Goal: Information Seeking & Learning: Check status

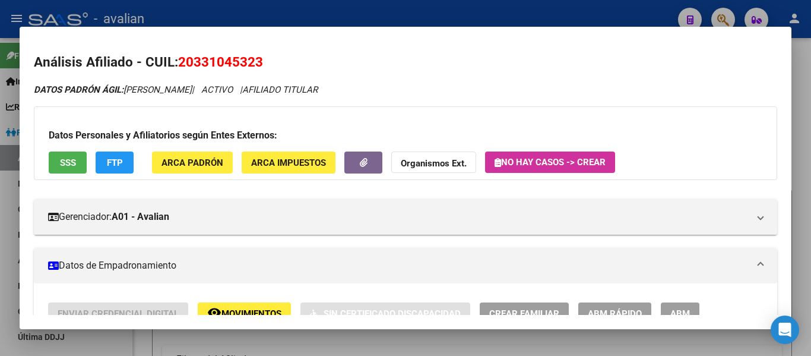
scroll to position [356, 0]
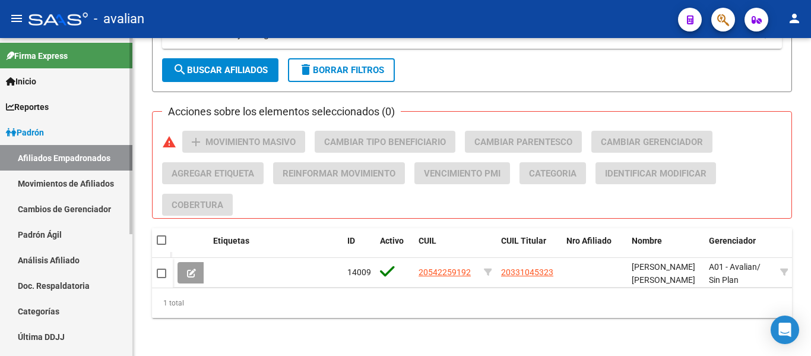
click at [77, 160] on link "Afiliados Empadronados" at bounding box center [66, 158] width 132 height 26
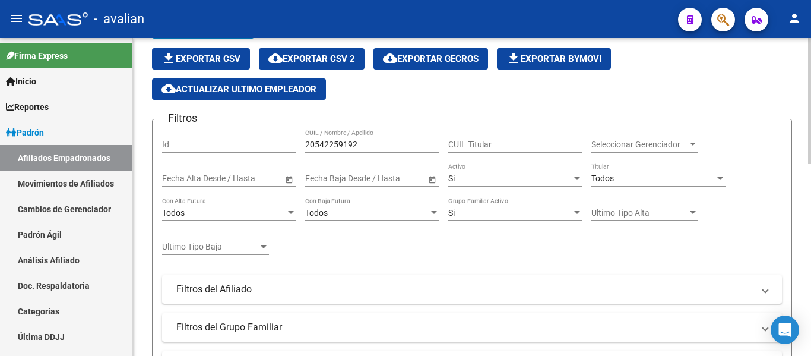
scroll to position [0, 0]
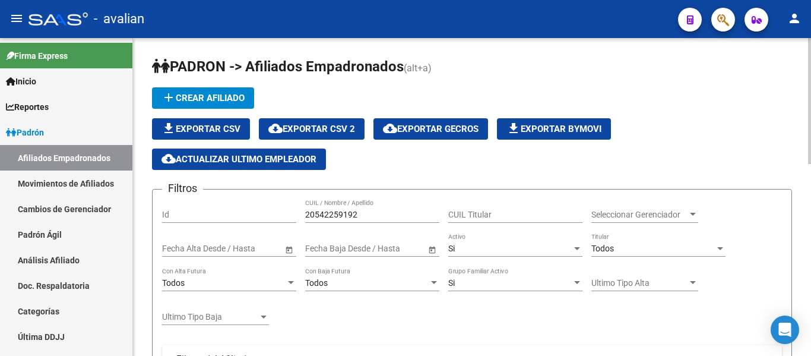
click at [380, 215] on input "20542259192" at bounding box center [372, 215] width 134 height 10
paste input "36959705"
type input "36959705"
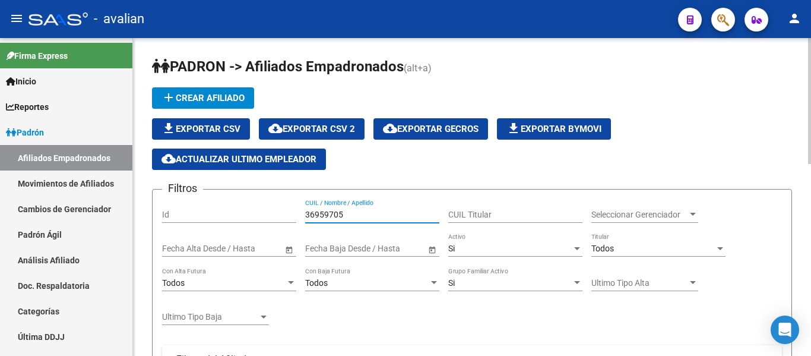
click at [472, 249] on div "Si" at bounding box center [510, 249] width 124 height 10
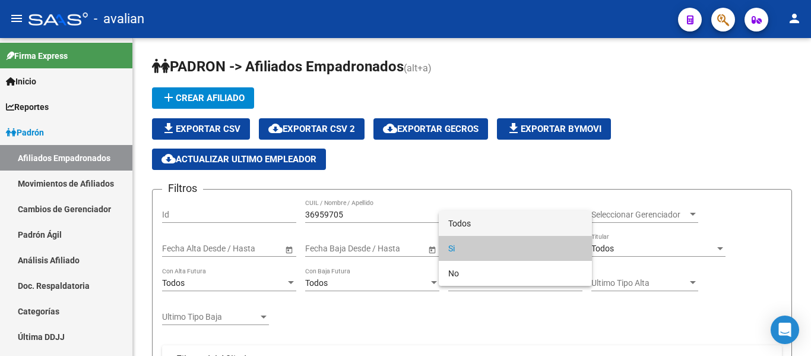
click at [473, 222] on span "Todos" at bounding box center [515, 223] width 134 height 25
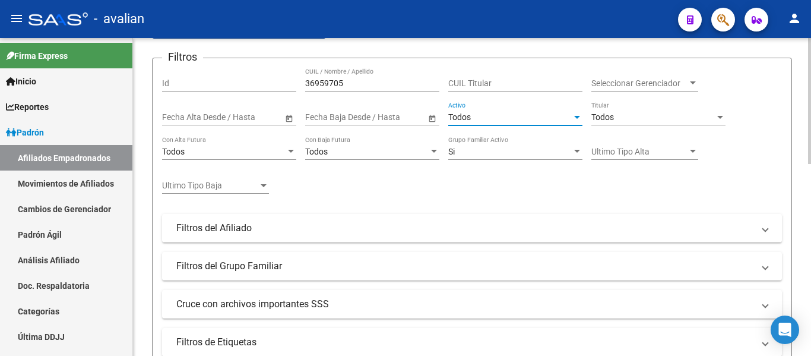
scroll to position [238, 0]
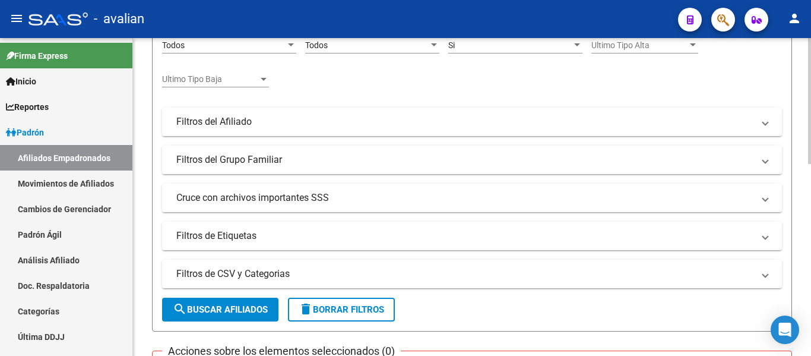
click at [252, 309] on span "search Buscar Afiliados" at bounding box center [220, 309] width 95 height 11
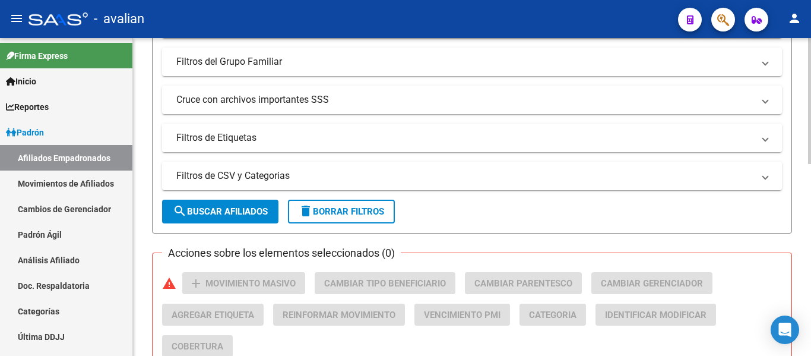
scroll to position [486, 0]
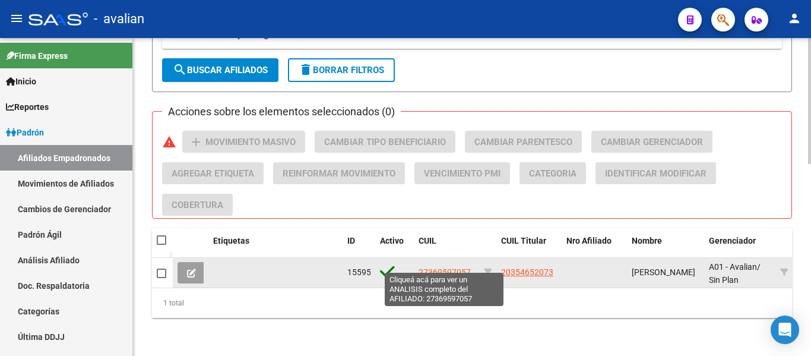
click at [456, 267] on span "27369597057" at bounding box center [445, 272] width 52 height 10
type textarea "27369597057"
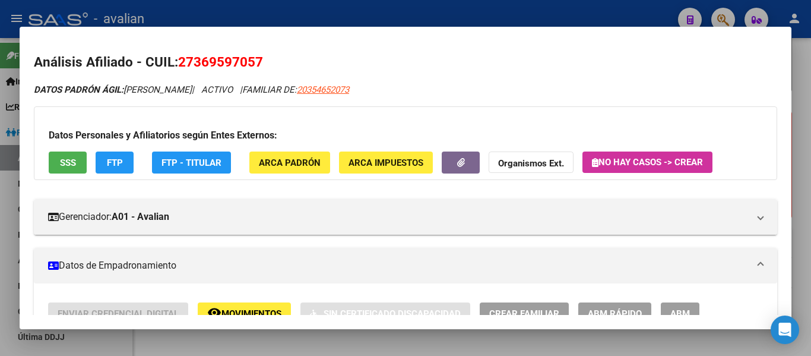
click at [67, 166] on span "SSS" at bounding box center [68, 162] width 16 height 11
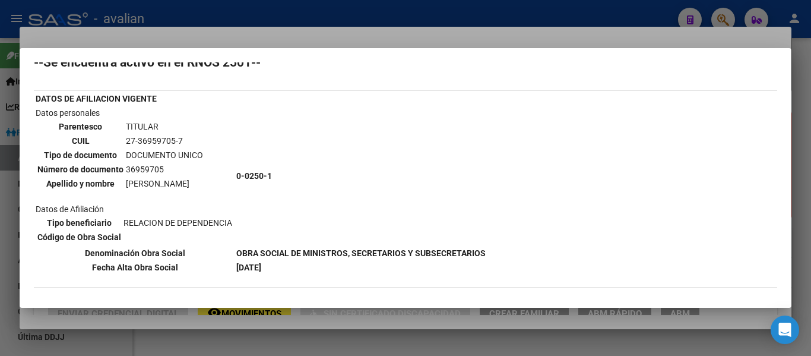
scroll to position [59, 0]
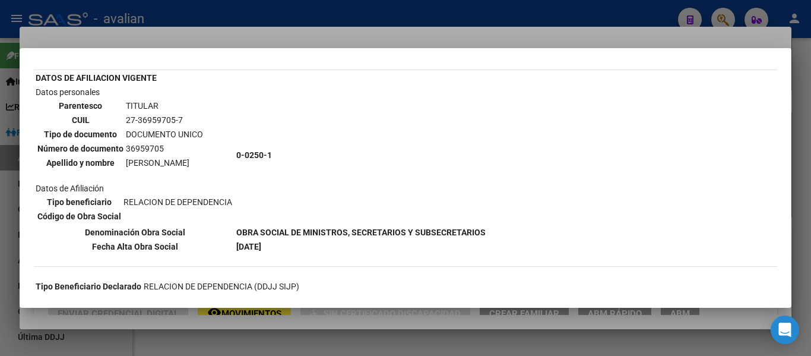
drag, startPoint x: 125, startPoint y: 124, endPoint x: 184, endPoint y: 117, distance: 58.6
click at [184, 117] on td "27-36959705-7" at bounding box center [164, 119] width 78 height 13
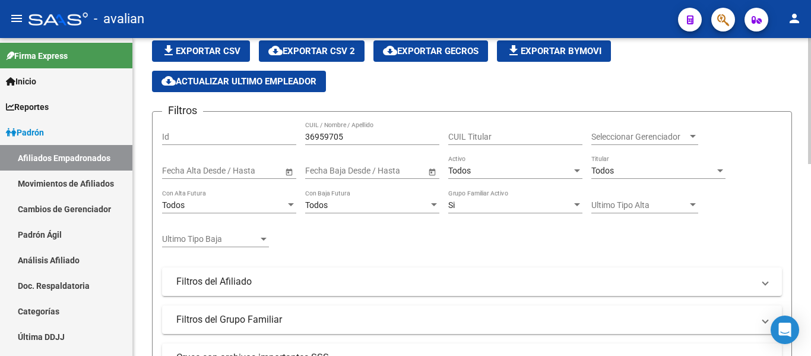
scroll to position [0, 0]
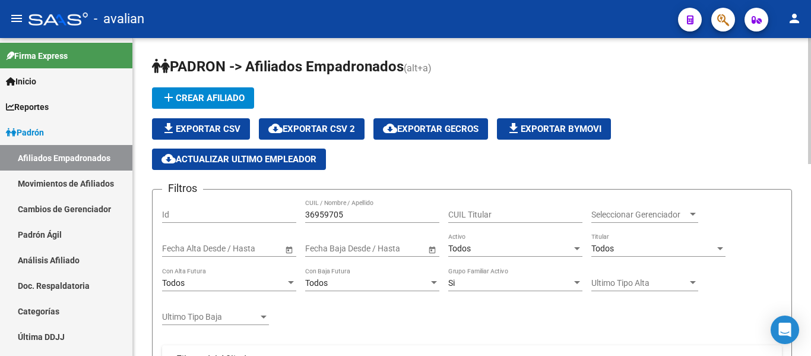
click at [372, 217] on input "36959705" at bounding box center [372, 215] width 134 height 10
paste input "27300412411"
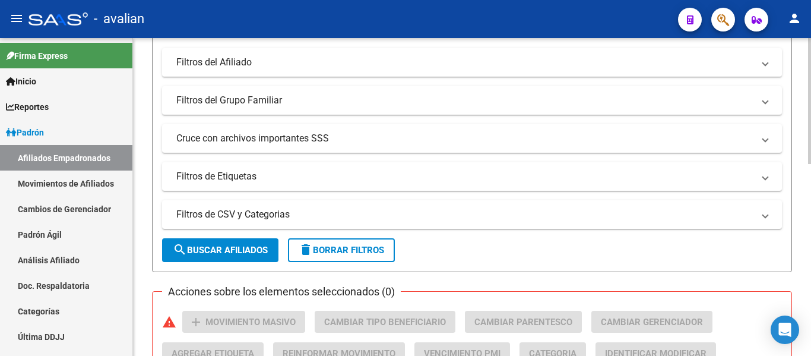
scroll to position [416, 0]
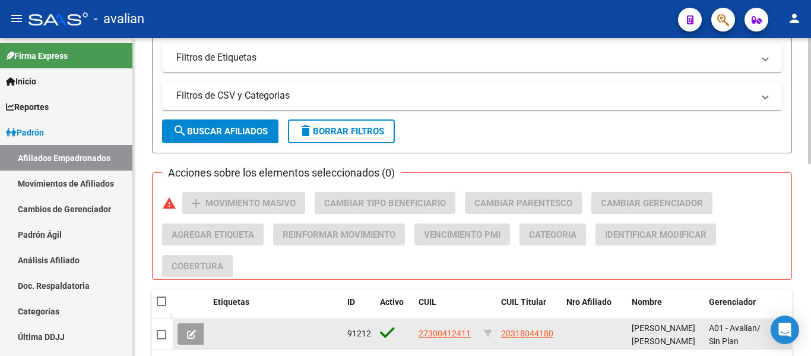
type input "27300412411"
click at [435, 334] on span "27300412411" at bounding box center [445, 333] width 52 height 10
type textarea "27300412411"
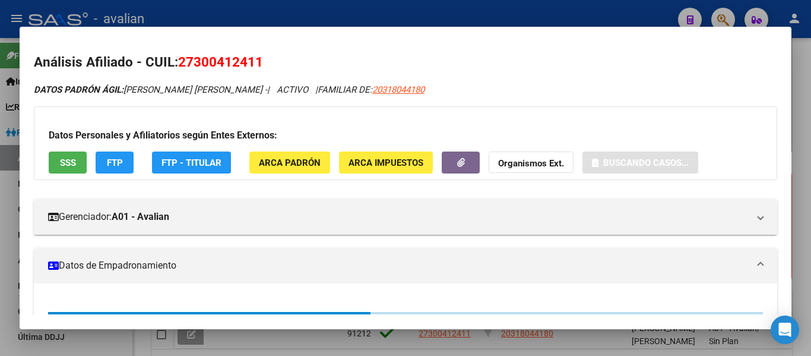
click at [61, 156] on button "SSS" at bounding box center [68, 162] width 38 height 22
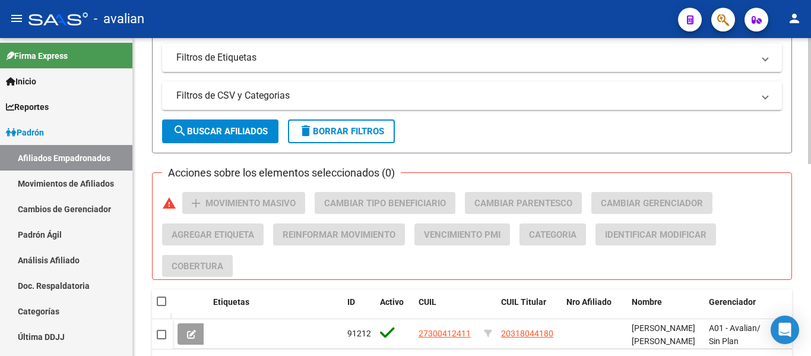
scroll to position [0, 0]
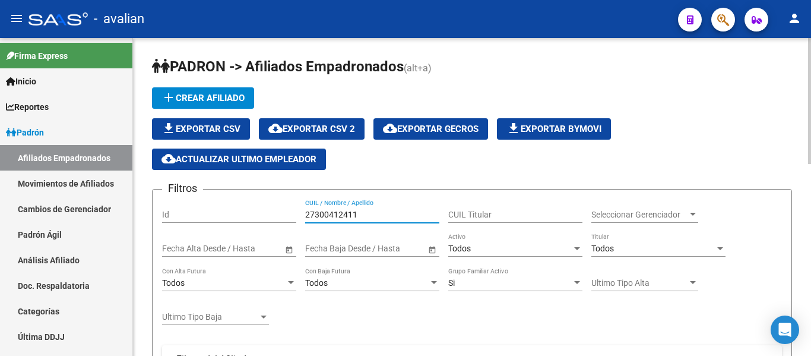
click at [378, 211] on input "27300412411" at bounding box center [372, 215] width 134 height 10
paste input "419420986"
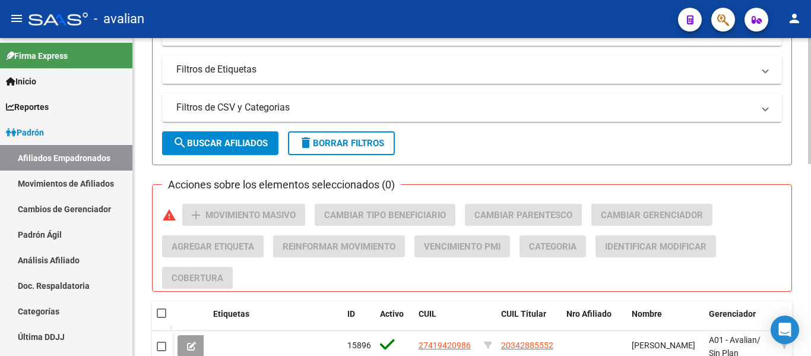
scroll to position [416, 0]
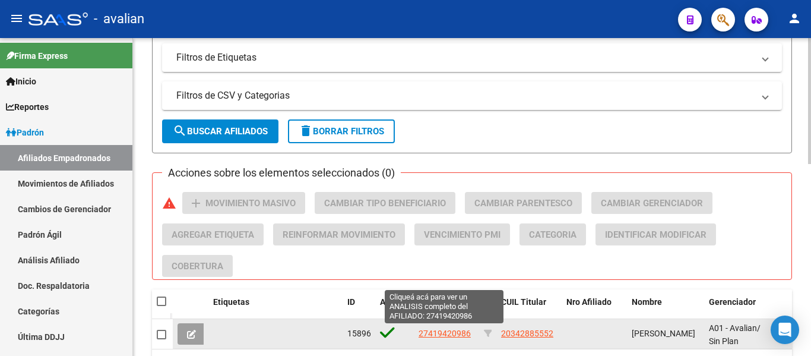
type input "27419420986"
click at [441, 332] on span "27419420986" at bounding box center [445, 333] width 52 height 10
type textarea "27419420986"
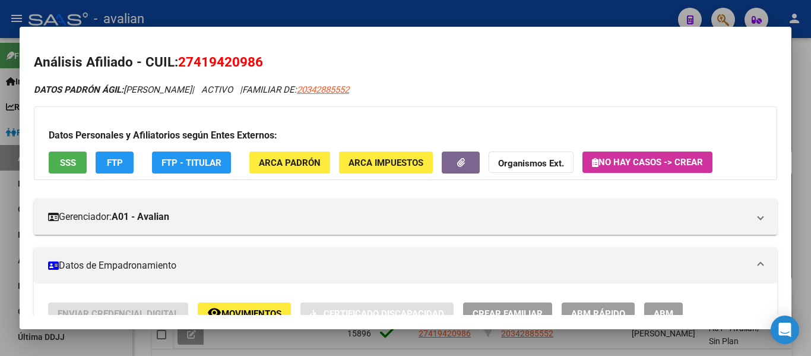
click at [77, 163] on button "SSS" at bounding box center [68, 162] width 38 height 22
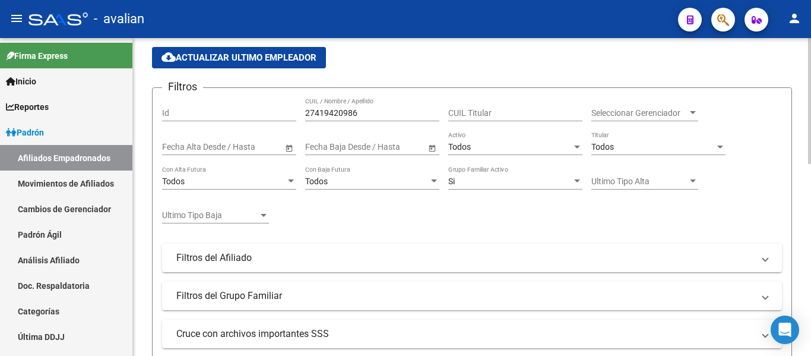
scroll to position [0, 0]
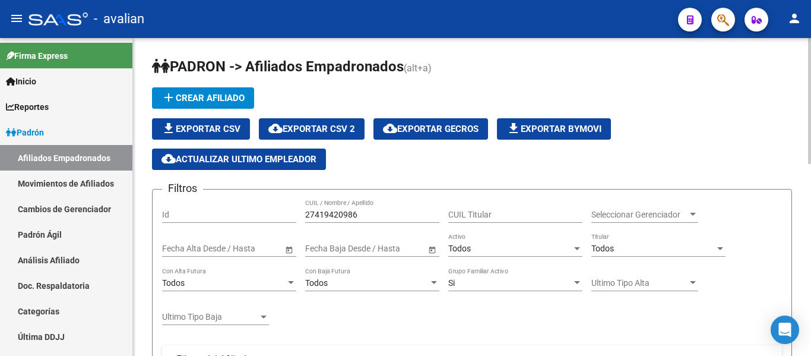
click at [385, 216] on input "27419420986" at bounding box center [372, 215] width 134 height 10
paste input "046210731"
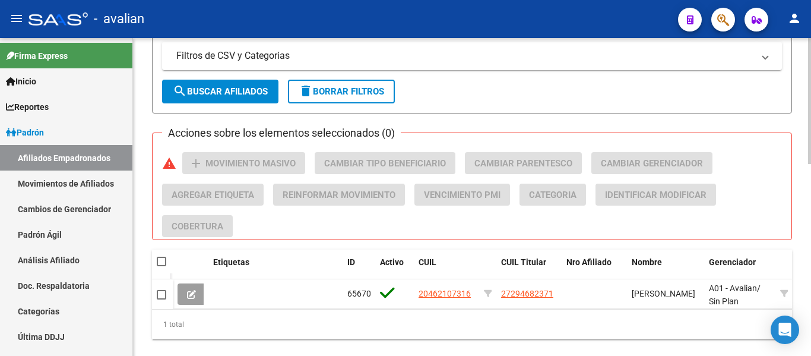
scroll to position [475, 0]
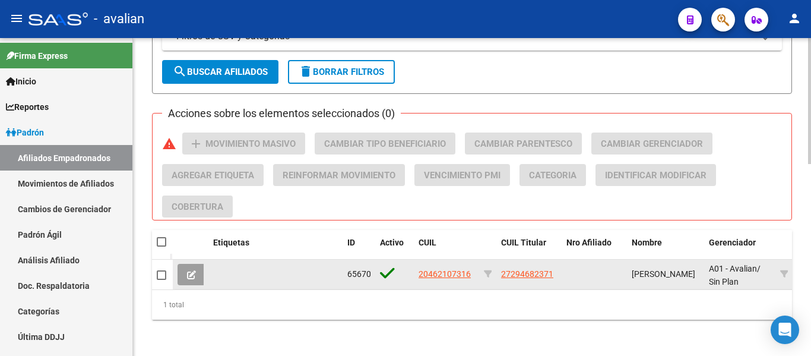
type input "20462107316"
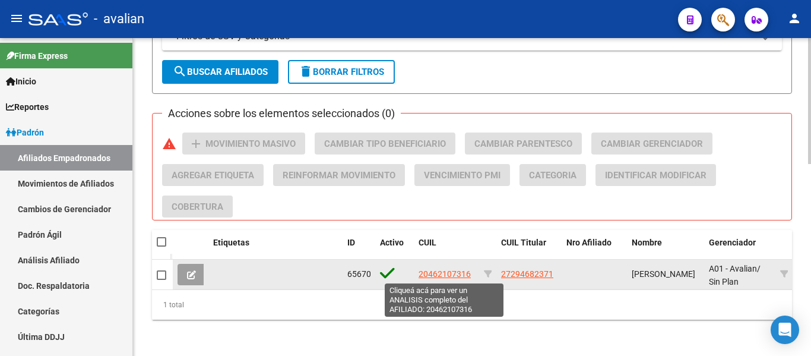
click at [455, 274] on span "20462107316" at bounding box center [445, 274] width 52 height 10
type textarea "20462107316"
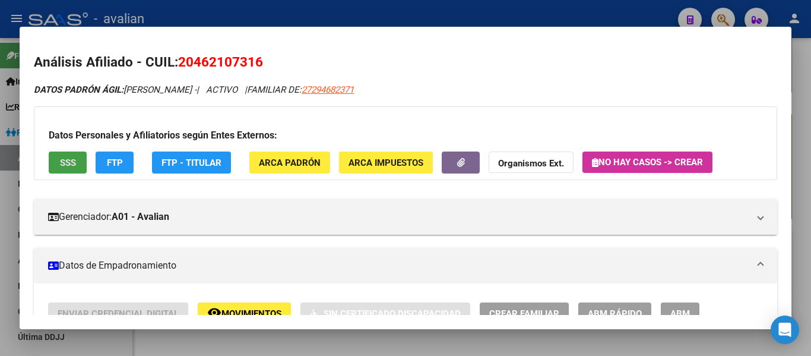
click at [63, 160] on span "SSS" at bounding box center [68, 162] width 16 height 11
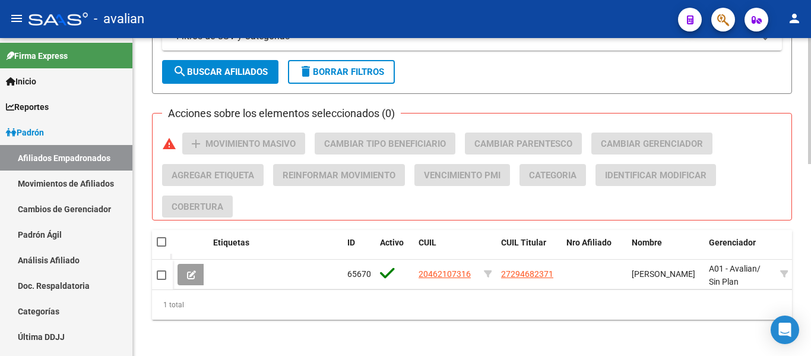
scroll to position [119, 0]
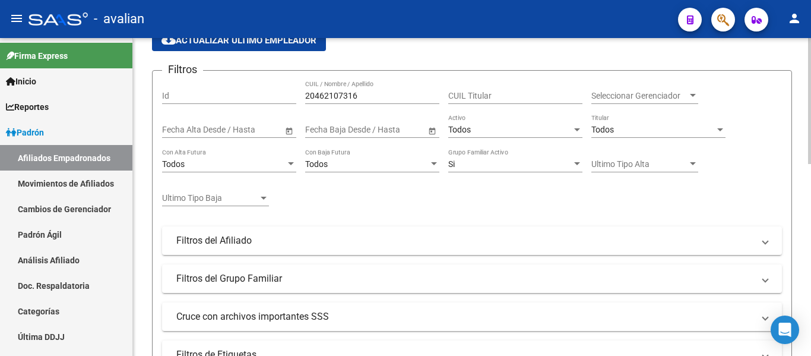
click at [369, 101] on div "20462107316 CUIL / Nombre / Apellido" at bounding box center [372, 92] width 134 height 24
click at [368, 97] on input "20462107316" at bounding box center [372, 96] width 134 height 10
paste input "7134247"
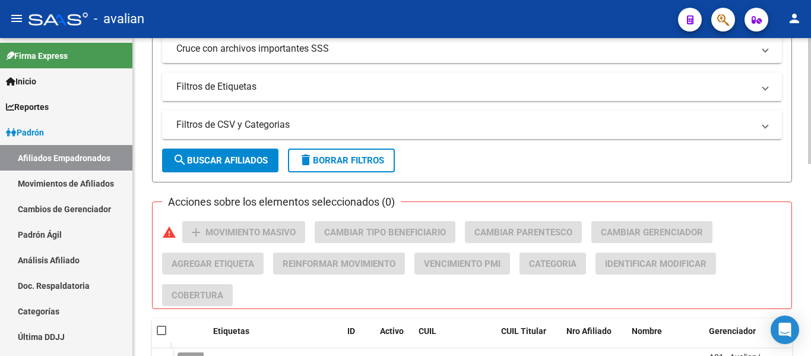
scroll to position [475, 0]
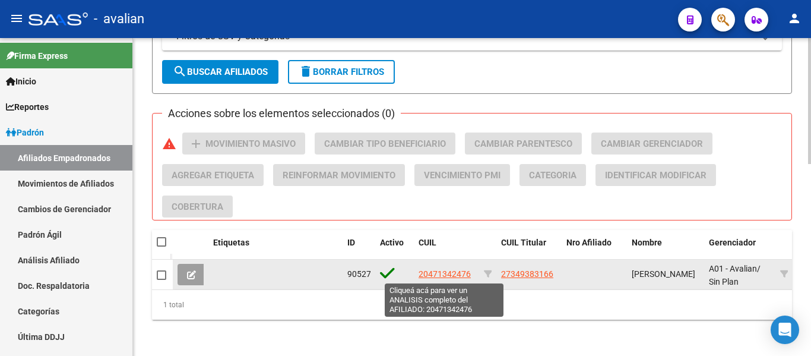
type input "20471342476"
click at [445, 274] on span "20471342476" at bounding box center [445, 274] width 52 height 10
type textarea "20471342476"
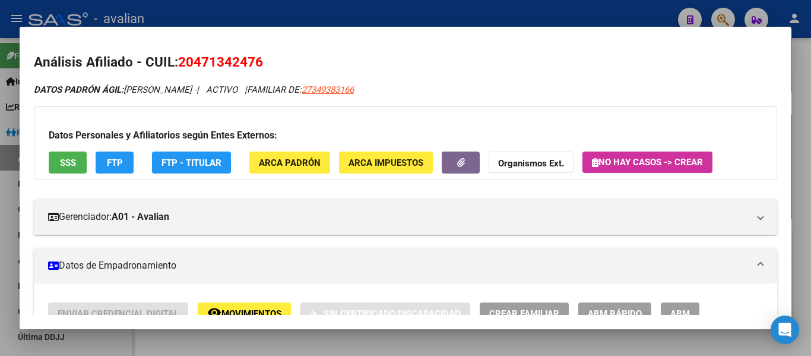
click at [71, 163] on span "SSS" at bounding box center [68, 162] width 16 height 11
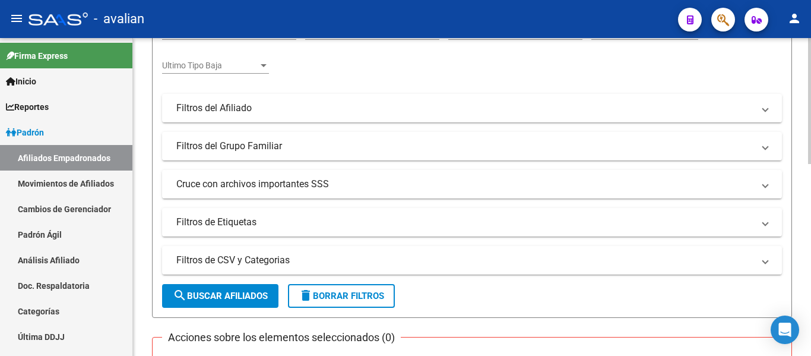
scroll to position [119, 0]
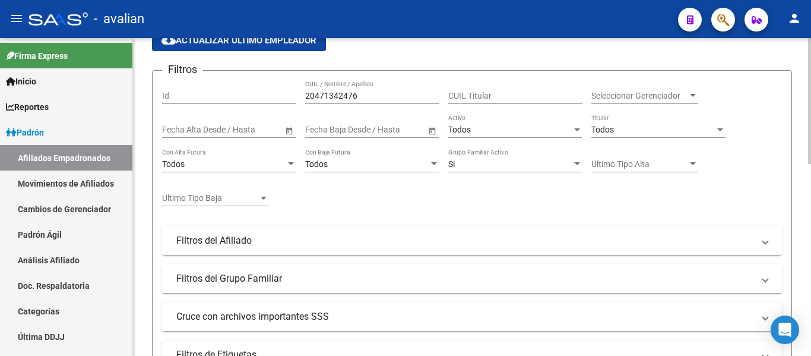
click at [367, 93] on input "20471342476" at bounding box center [372, 96] width 134 height 10
click at [368, 93] on input "20471342476" at bounding box center [372, 96] width 134 height 10
paste input "57989602"
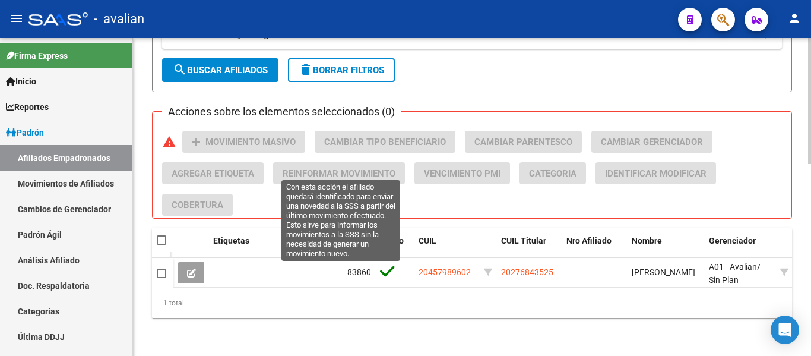
scroll to position [486, 0]
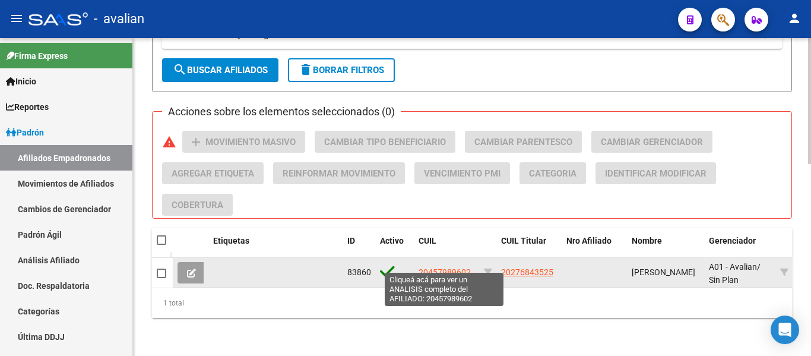
type input "20457989602"
click at [445, 267] on span "20457989602" at bounding box center [445, 272] width 52 height 10
type textarea "20457989602"
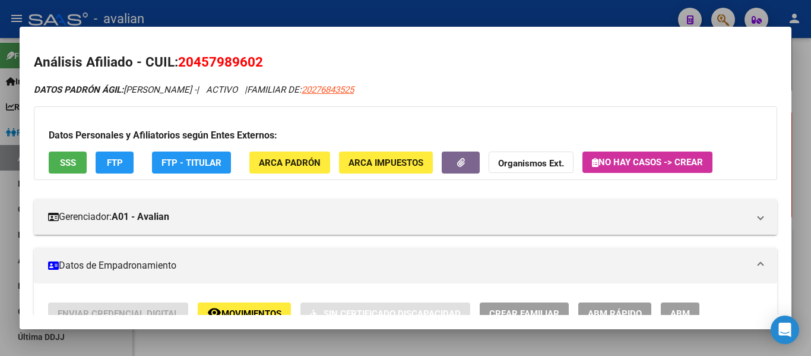
click at [77, 164] on button "SSS" at bounding box center [68, 162] width 38 height 22
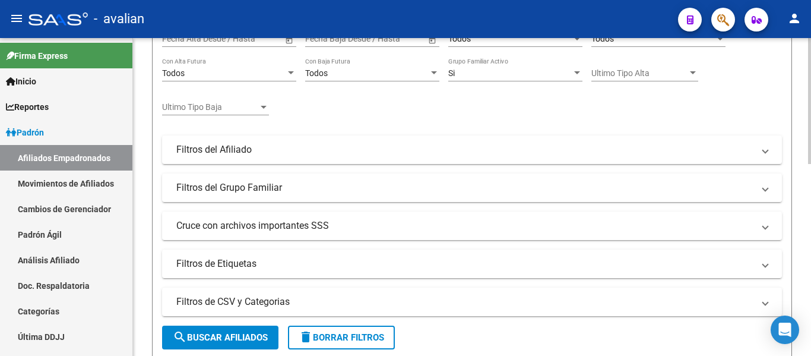
scroll to position [70, 0]
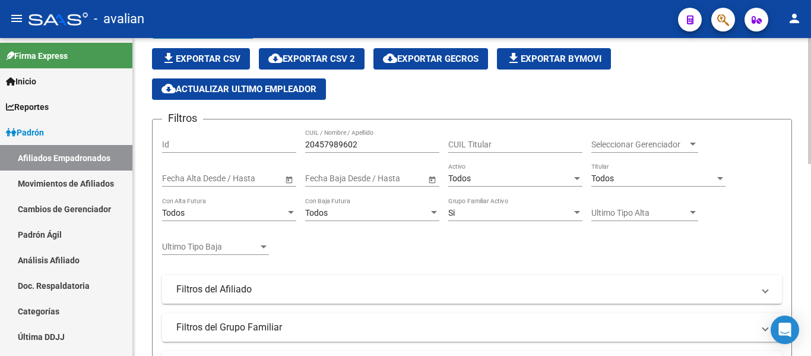
click at [388, 149] on input "20457989602" at bounding box center [372, 145] width 134 height 10
paste input "7656041"
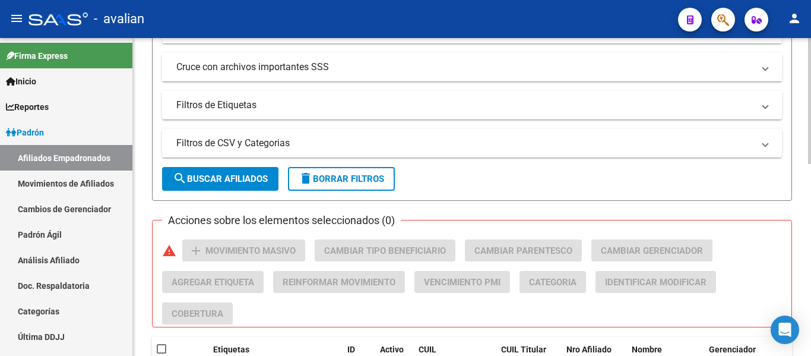
scroll to position [426, 0]
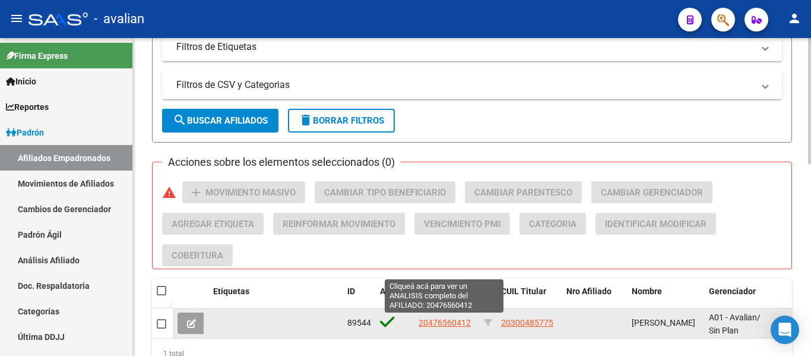
type input "20476560412"
click at [451, 325] on span "20476560412" at bounding box center [445, 323] width 52 height 10
type textarea "20476560412"
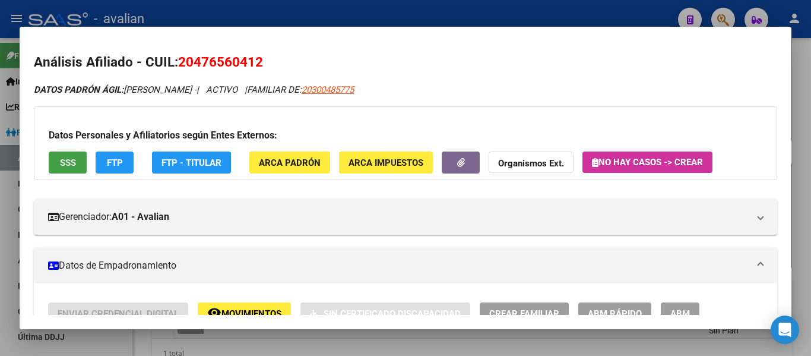
click at [70, 160] on span "SSS" at bounding box center [68, 162] width 16 height 11
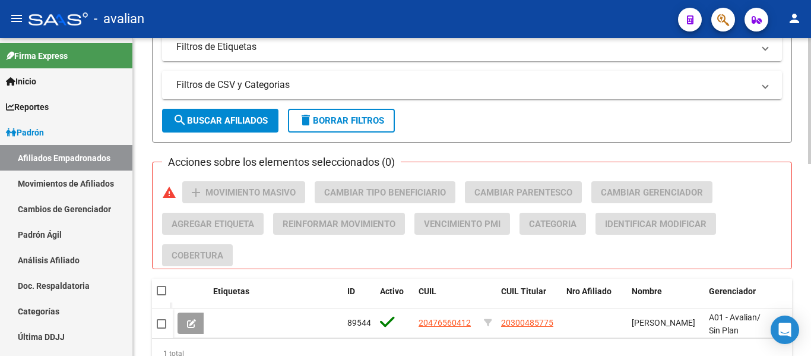
scroll to position [0, 0]
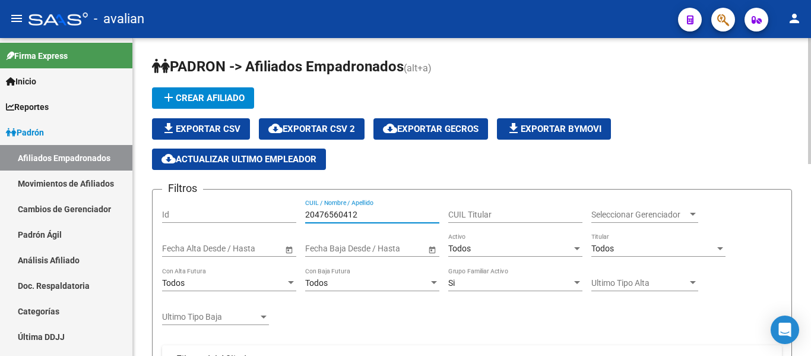
click at [361, 213] on input "20476560412" at bounding box center [372, 215] width 134 height 10
paste input "7358331047"
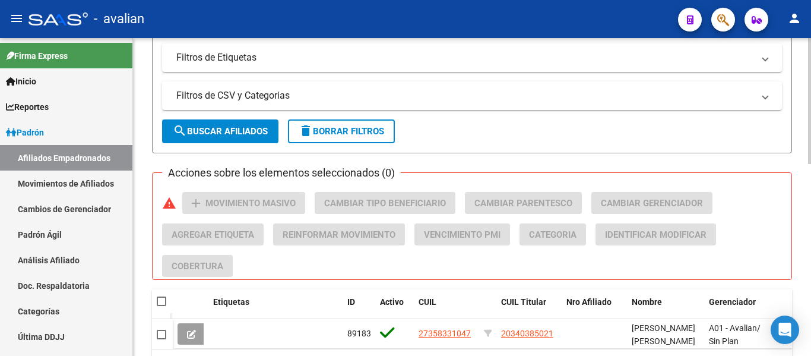
scroll to position [475, 0]
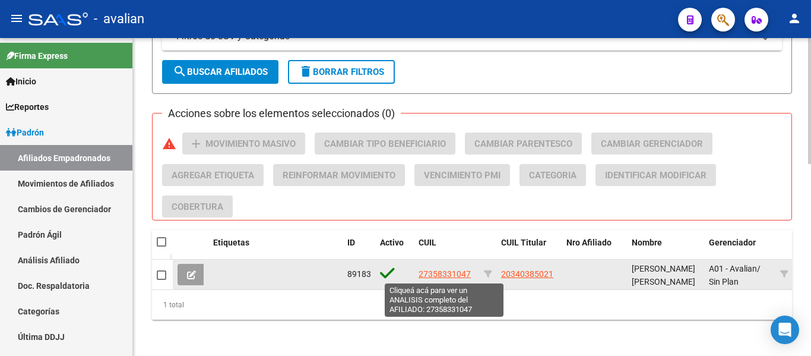
type input "27358331047"
click at [459, 276] on span "27358331047" at bounding box center [445, 274] width 52 height 10
type textarea "27358331047"
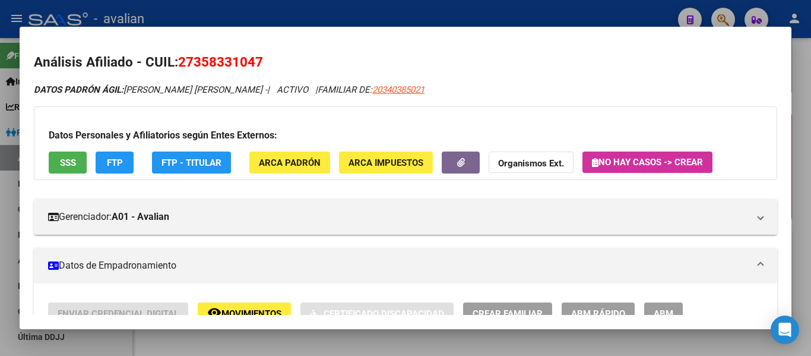
click at [72, 163] on span "SSS" at bounding box center [68, 162] width 16 height 11
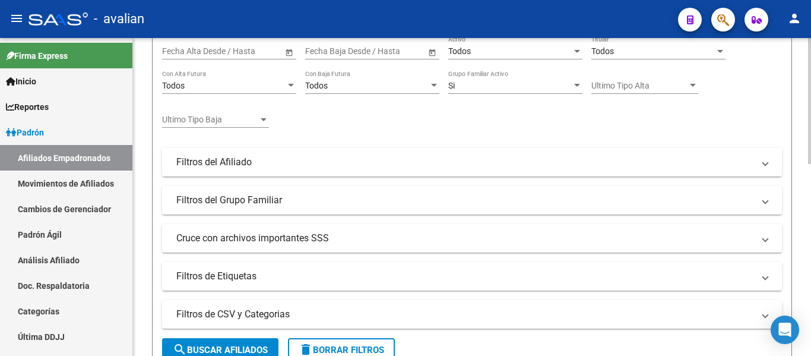
scroll to position [59, 0]
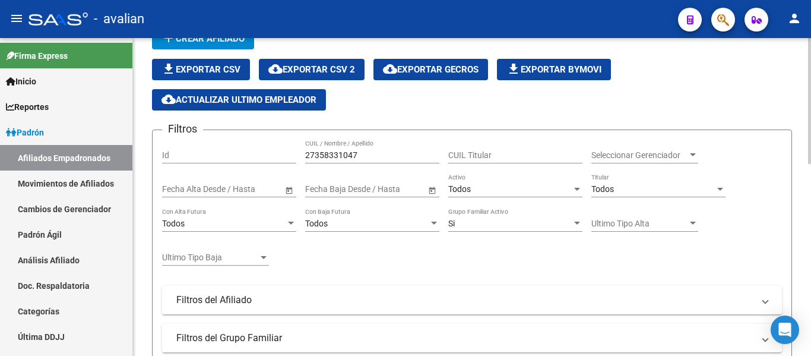
click at [393, 155] on input "27358331047" at bounding box center [372, 155] width 134 height 10
paste input "454132241"
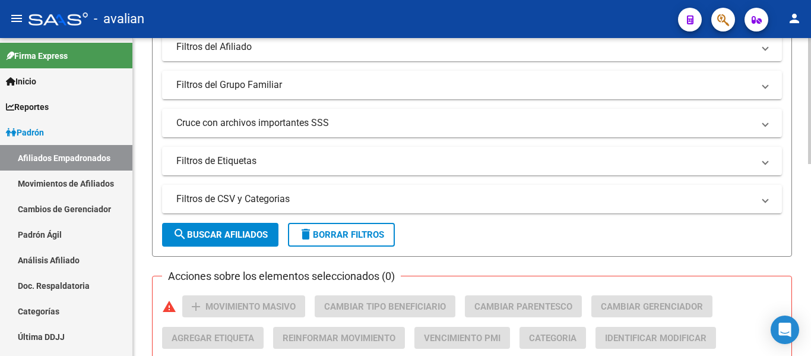
scroll to position [416, 0]
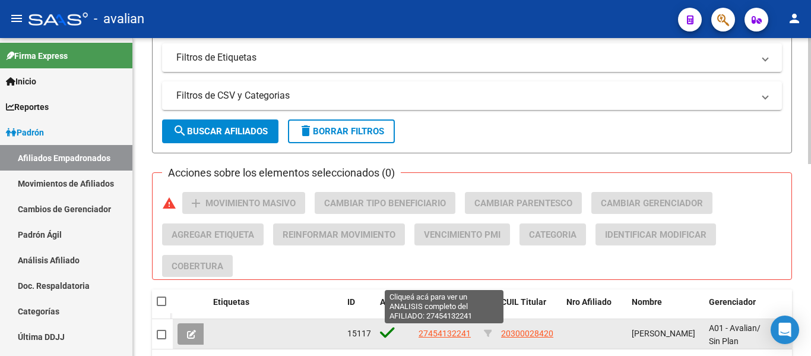
type input "27454132241"
click at [454, 335] on span "27454132241" at bounding box center [445, 333] width 52 height 10
type textarea "27454132241"
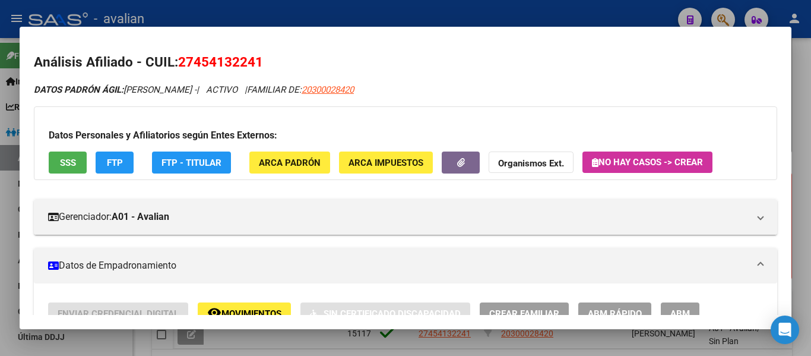
click at [68, 169] on button "SSS" at bounding box center [68, 162] width 38 height 22
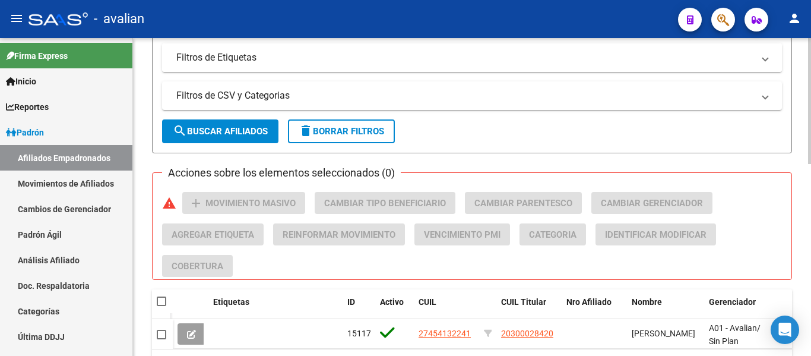
scroll to position [0, 0]
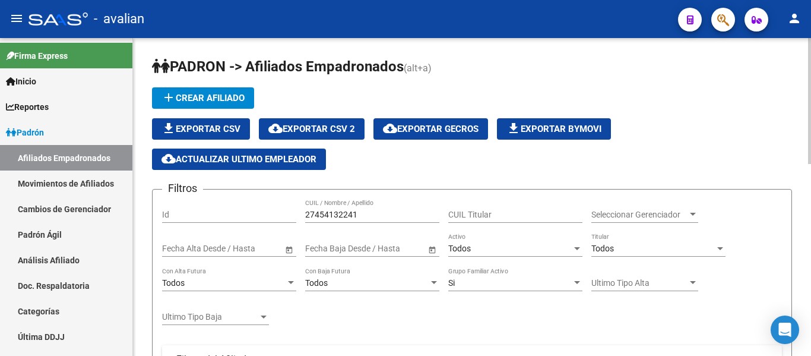
click at [362, 213] on input "27454132241" at bounding box center [372, 215] width 134 height 10
paste input "3339353824"
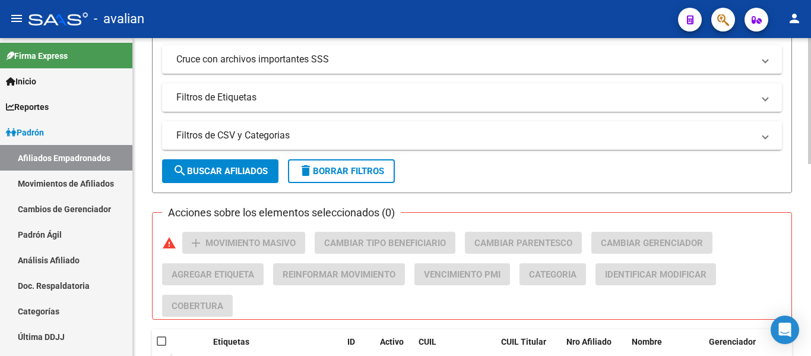
scroll to position [475, 0]
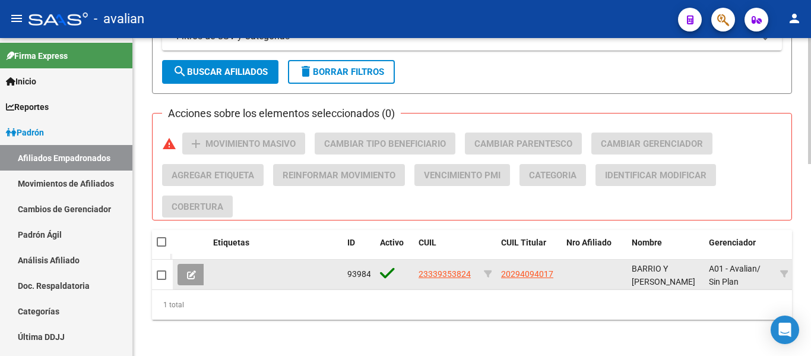
type input "23339353824"
click at [463, 279] on app-link-go-to "23339353824" at bounding box center [445, 274] width 52 height 14
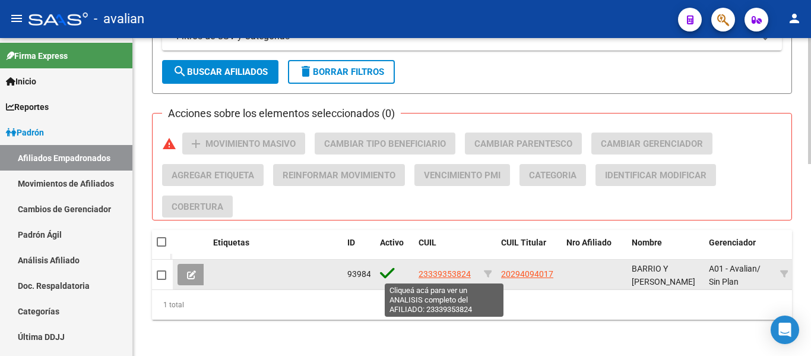
click at [464, 276] on span "23339353824" at bounding box center [445, 274] width 52 height 10
type textarea "23339353824"
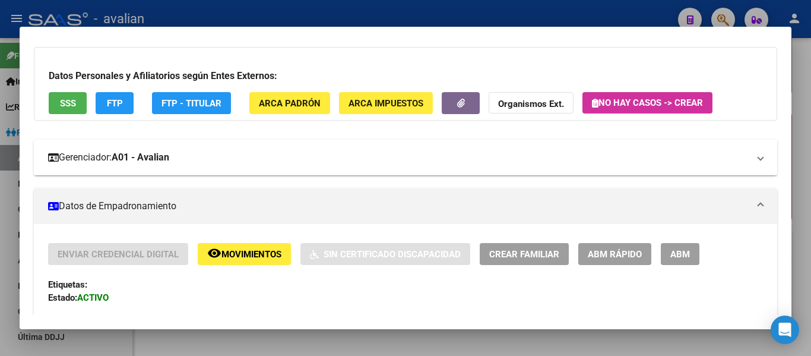
scroll to position [119, 0]
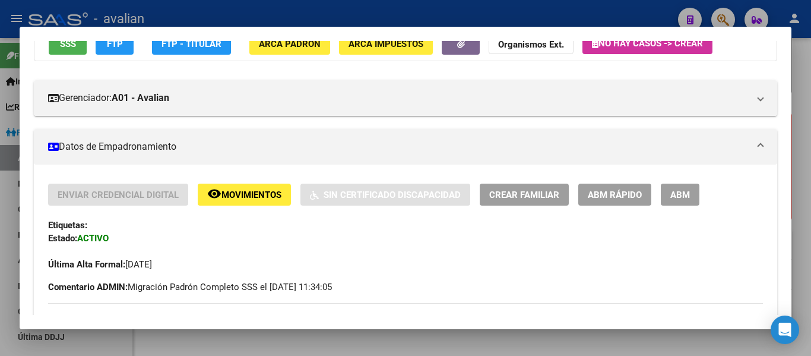
click at [69, 51] on button "SSS" at bounding box center [68, 44] width 38 height 22
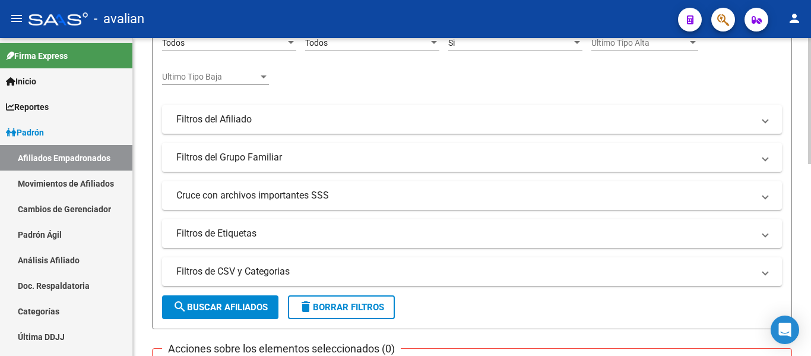
scroll to position [59, 0]
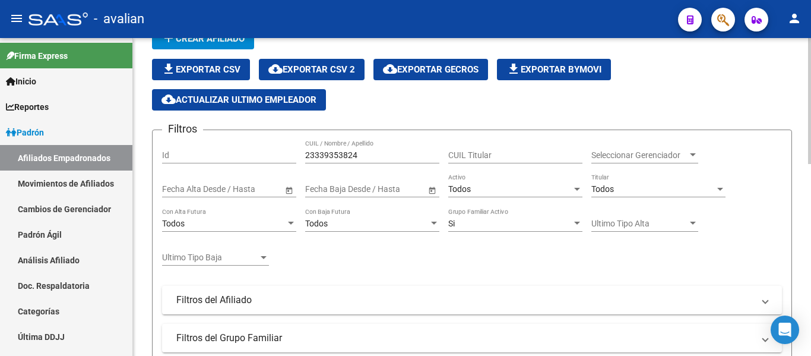
click at [370, 150] on input "23339353824" at bounding box center [372, 155] width 134 height 10
paste input "7301705315"
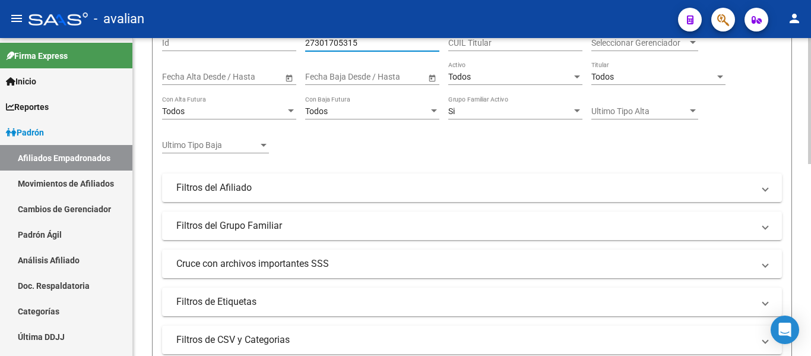
scroll to position [297, 0]
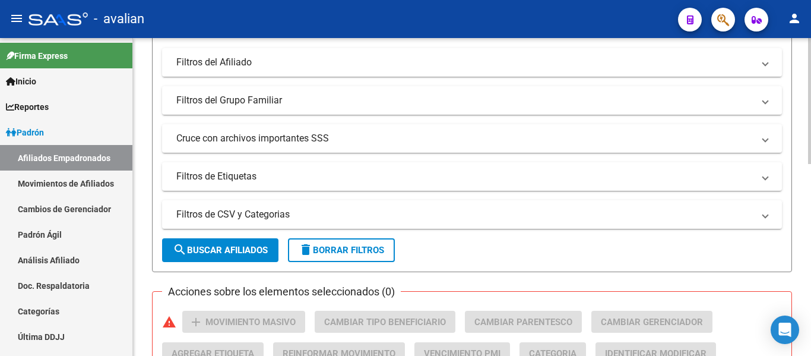
type input "27301705315"
click at [235, 260] on button "search Buscar Afiliados" at bounding box center [220, 250] width 116 height 24
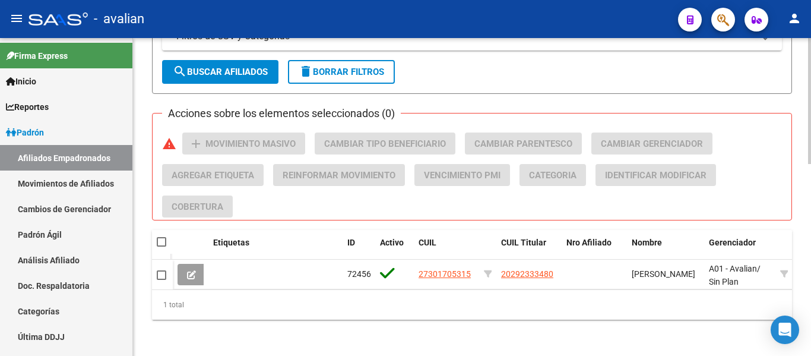
scroll to position [486, 0]
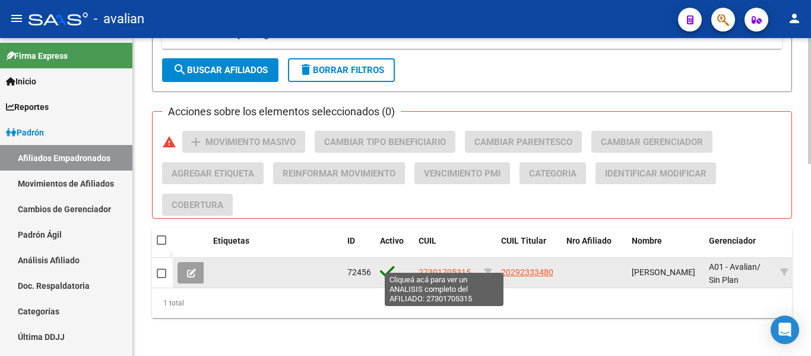
click at [457, 267] on span "27301705315" at bounding box center [445, 272] width 52 height 10
type textarea "27301705315"
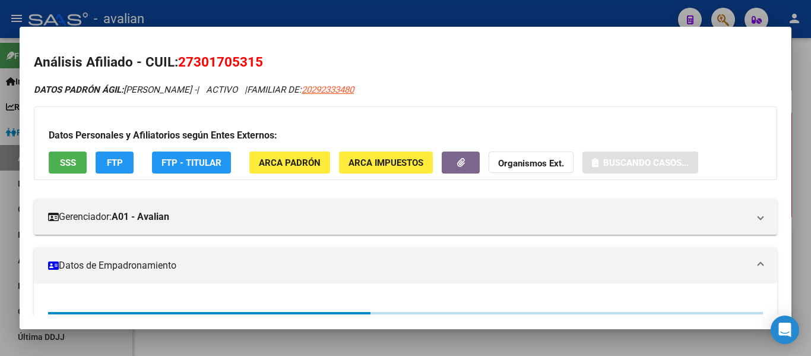
click at [75, 168] on button "SSS" at bounding box center [68, 162] width 38 height 22
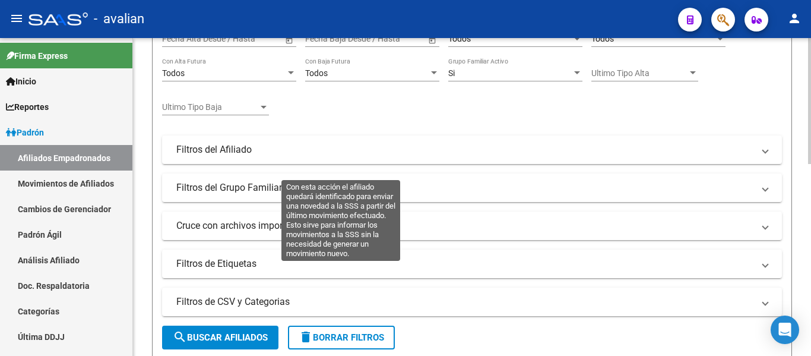
scroll to position [70, 0]
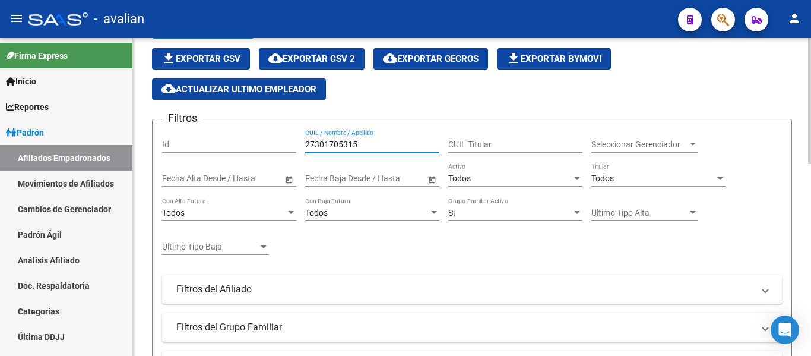
click at [411, 140] on input "27301705315" at bounding box center [372, 145] width 134 height 10
paste input "0330112027"
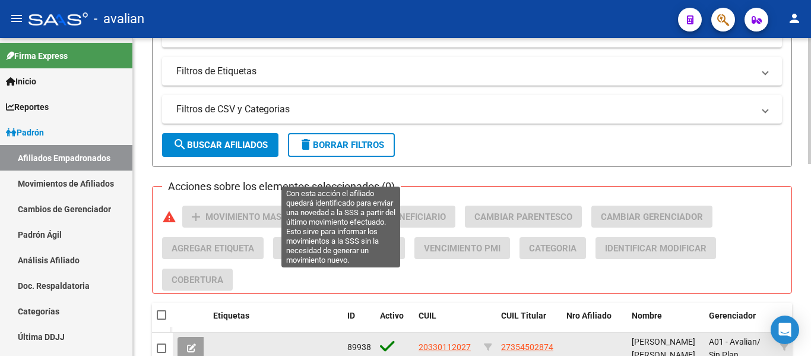
scroll to position [486, 0]
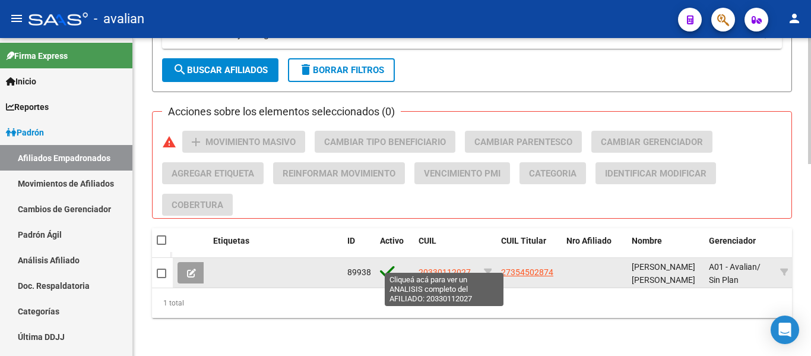
type input "20330112027"
click at [450, 267] on span "20330112027" at bounding box center [445, 272] width 52 height 10
type textarea "20330112027"
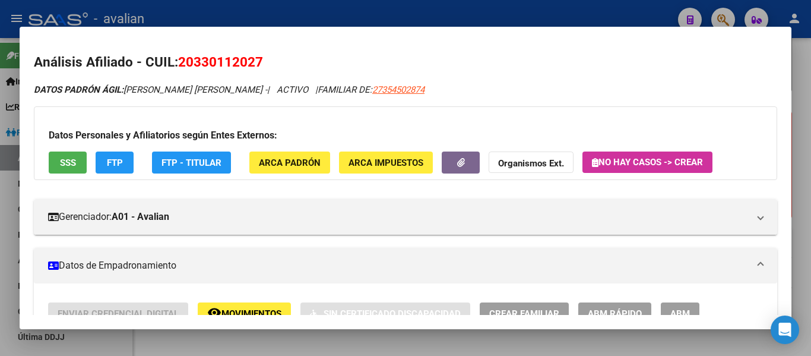
click at [72, 166] on span "SSS" at bounding box center [68, 162] width 16 height 11
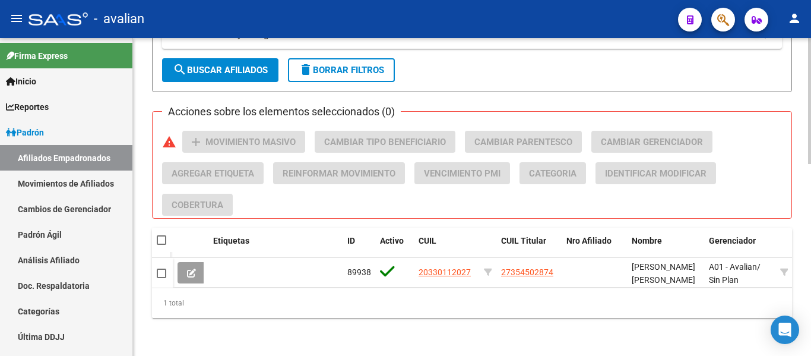
scroll to position [70, 0]
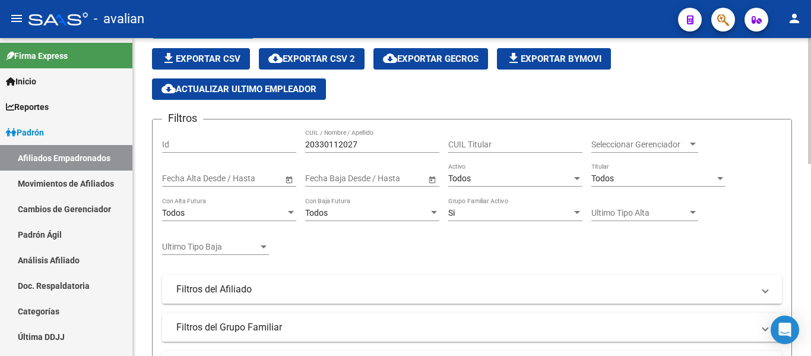
click at [394, 140] on input "20330112027" at bounding box center [372, 145] width 134 height 10
paste input "458320706"
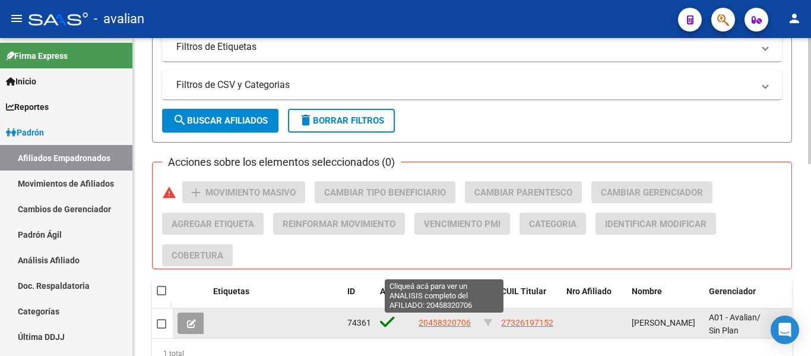
type input "20458320706"
click at [454, 321] on span "20458320706" at bounding box center [445, 323] width 52 height 10
type textarea "20458320706"
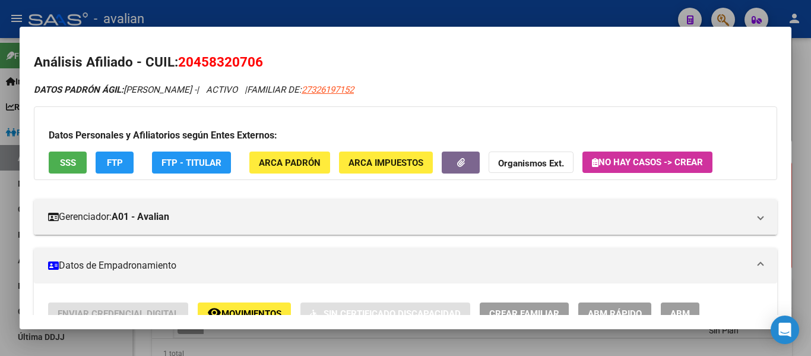
click at [68, 162] on span "SSS" at bounding box center [68, 162] width 16 height 11
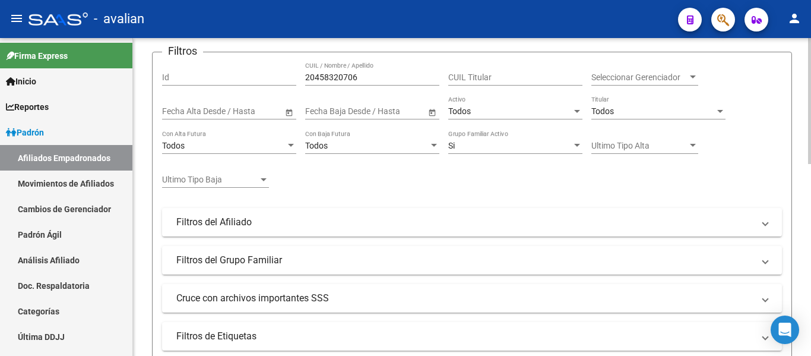
scroll to position [11, 0]
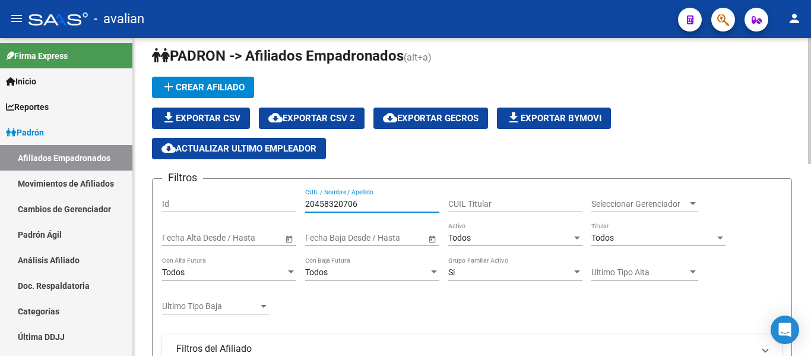
click at [352, 203] on input "20458320706" at bounding box center [372, 204] width 134 height 10
paste input "733744208"
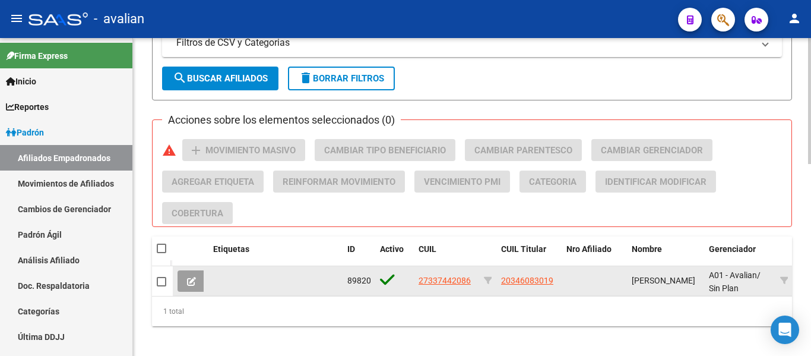
scroll to position [486, 0]
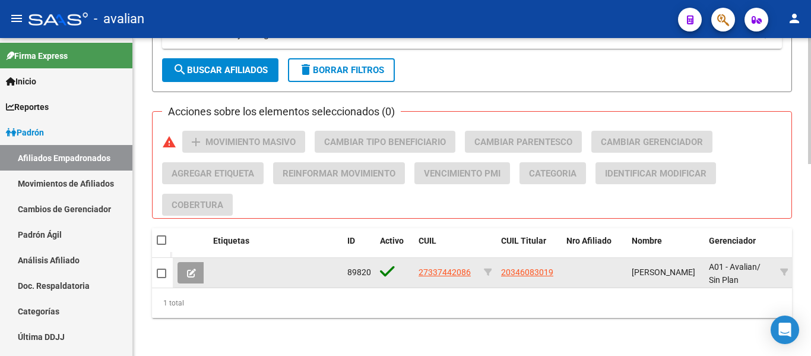
type input "27337442086"
click at [462, 267] on span "27337442086" at bounding box center [445, 272] width 52 height 10
type textarea "27337442086"
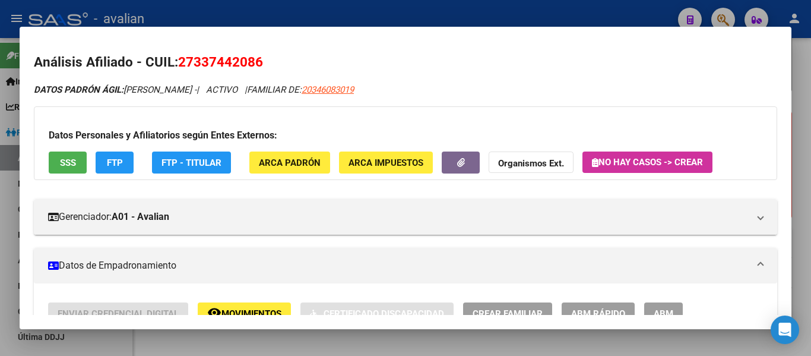
click at [79, 162] on button "SSS" at bounding box center [68, 162] width 38 height 22
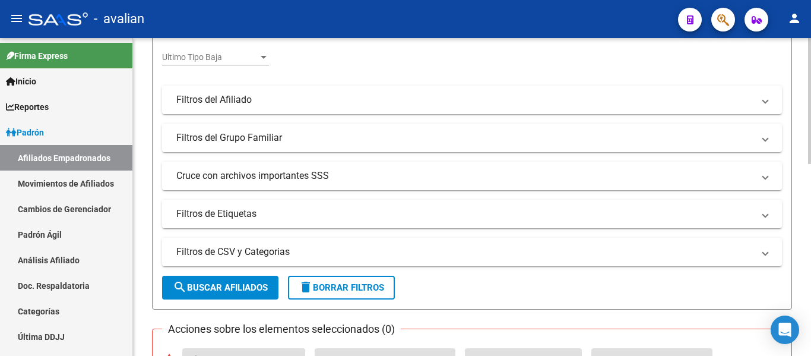
scroll to position [70, 0]
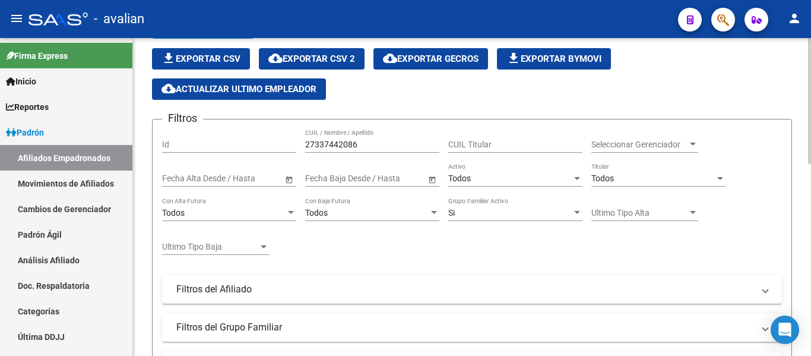
click at [352, 146] on input "27337442086" at bounding box center [372, 145] width 134 height 10
paste input "3309981774"
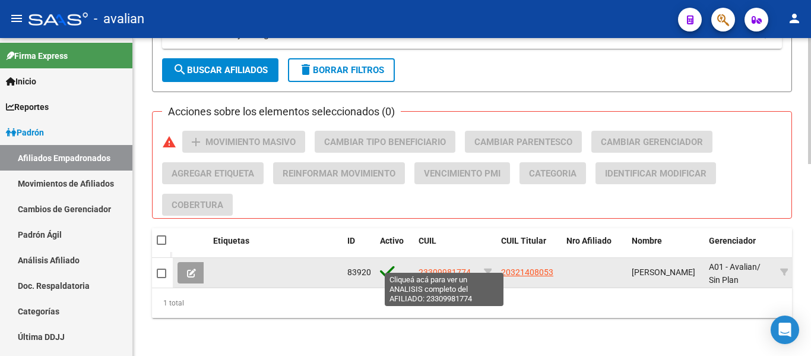
type input "23309981774"
click at [437, 267] on span "23309981774" at bounding box center [445, 272] width 52 height 10
type textarea "23309981774"
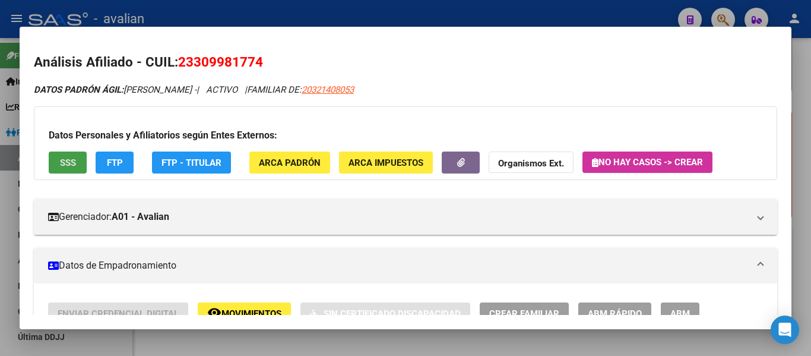
click at [74, 163] on span "SSS" at bounding box center [68, 162] width 16 height 11
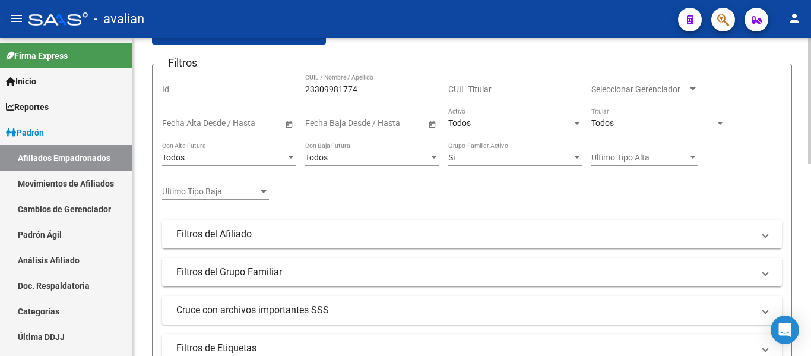
scroll to position [0, 0]
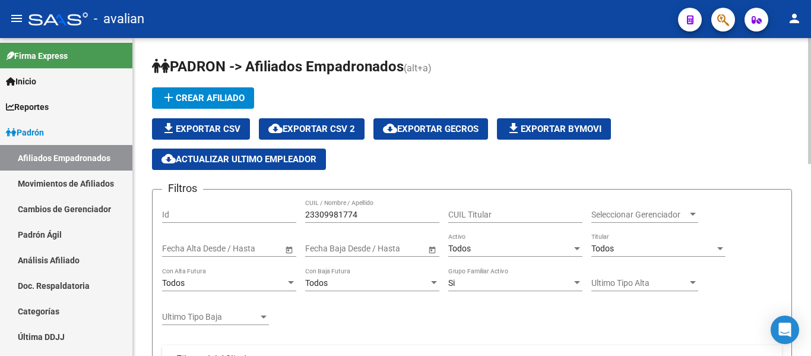
click at [369, 212] on input "23309981774" at bounding box center [372, 215] width 134 height 10
paste input "0471656020"
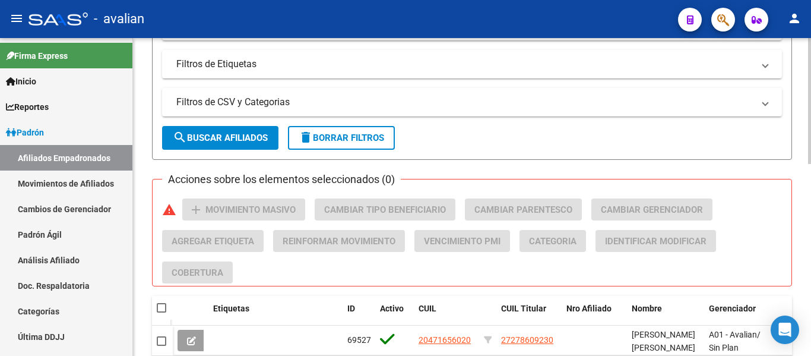
scroll to position [475, 0]
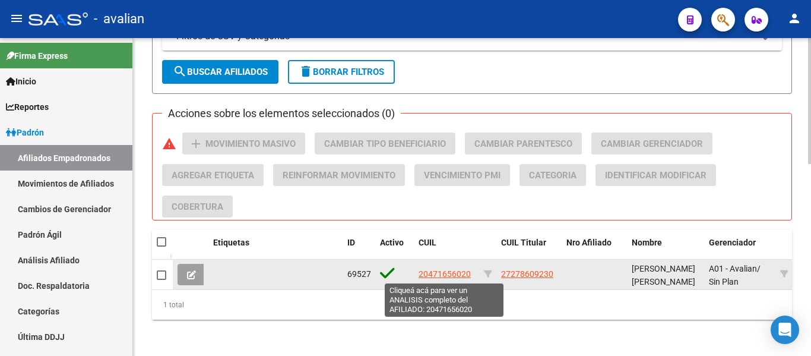
type input "20471656020"
click at [442, 276] on span "20471656020" at bounding box center [445, 274] width 52 height 10
type textarea "20471656020"
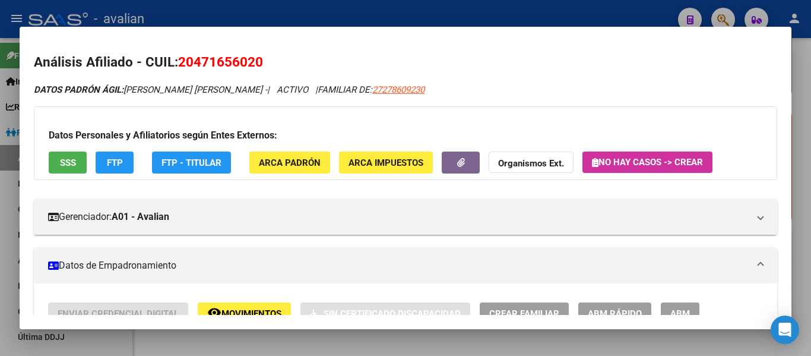
click at [69, 165] on span "SSS" at bounding box center [68, 162] width 16 height 11
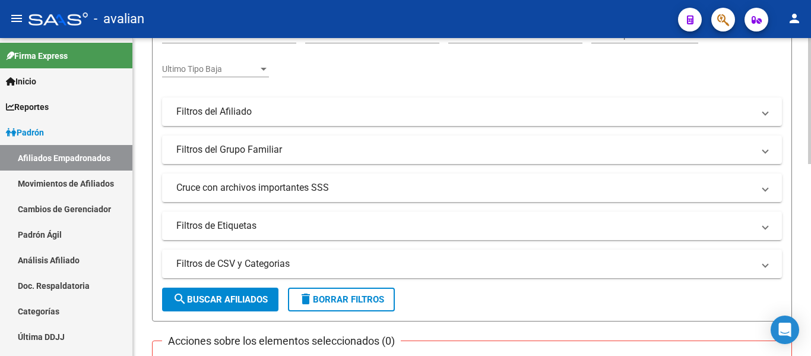
scroll to position [59, 0]
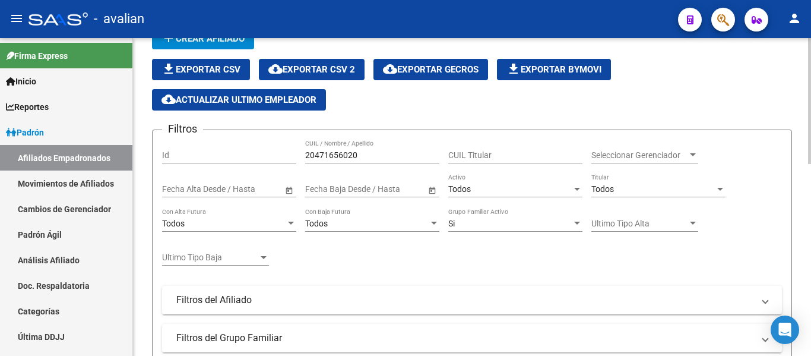
click at [378, 152] on input "20471656020" at bounding box center [372, 155] width 134 height 10
paste input "7398217611"
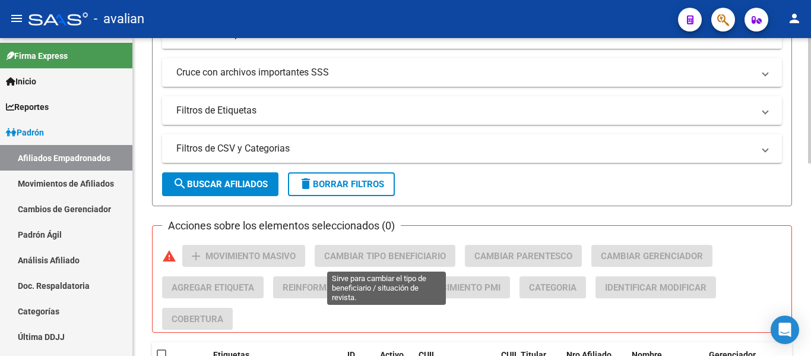
scroll to position [416, 0]
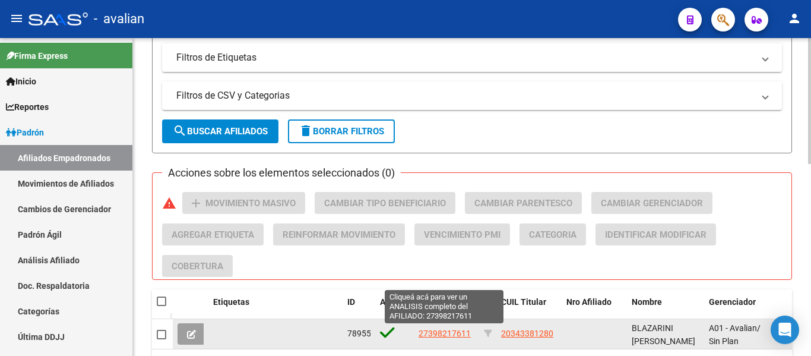
type input "27398217611"
click at [456, 331] on span "27398217611" at bounding box center [445, 333] width 52 height 10
type textarea "27398217611"
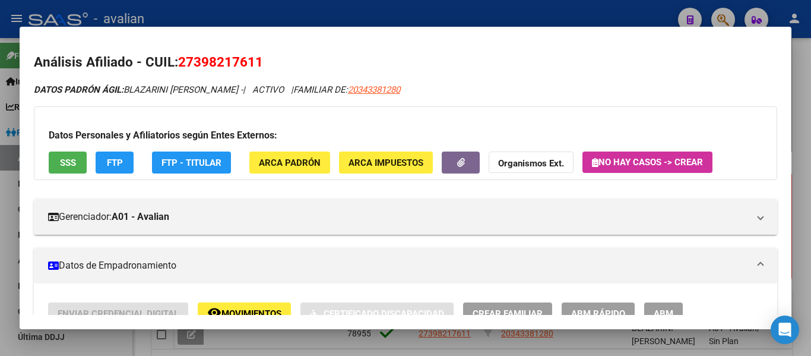
click at [78, 163] on button "SSS" at bounding box center [68, 162] width 38 height 22
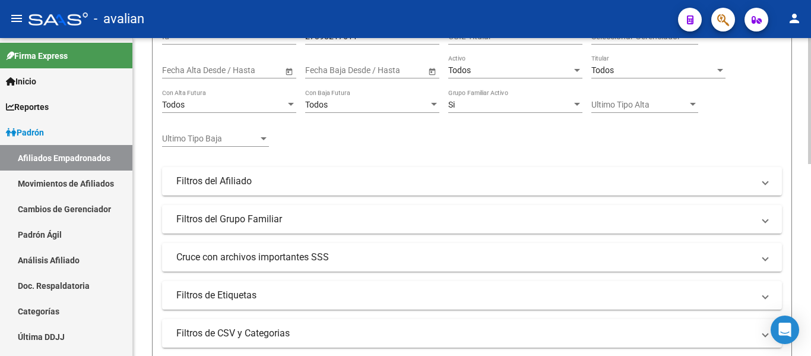
scroll to position [0, 0]
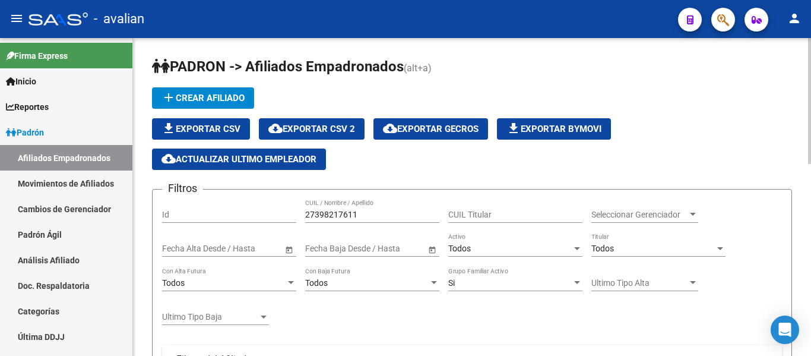
click at [392, 216] on input "27398217611" at bounding box center [372, 215] width 134 height 10
paste input "424492553"
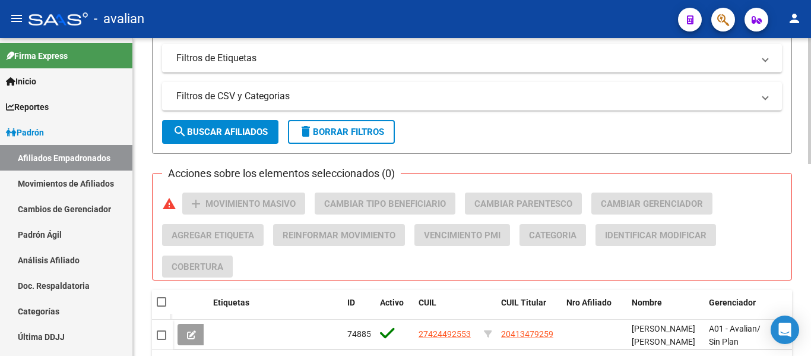
scroll to position [416, 0]
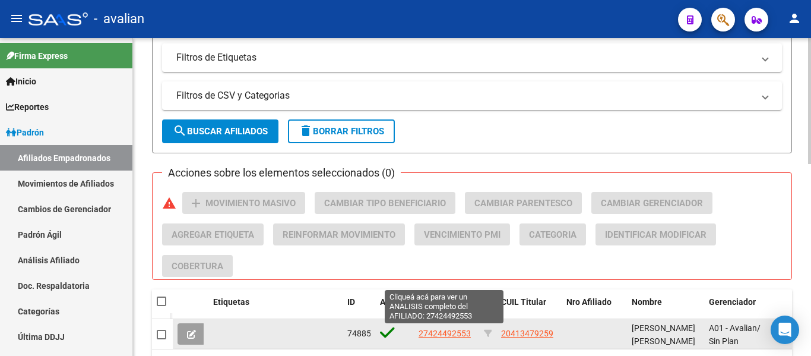
type input "27424492553"
click at [454, 336] on span "27424492553" at bounding box center [445, 333] width 52 height 10
type textarea "27424492553"
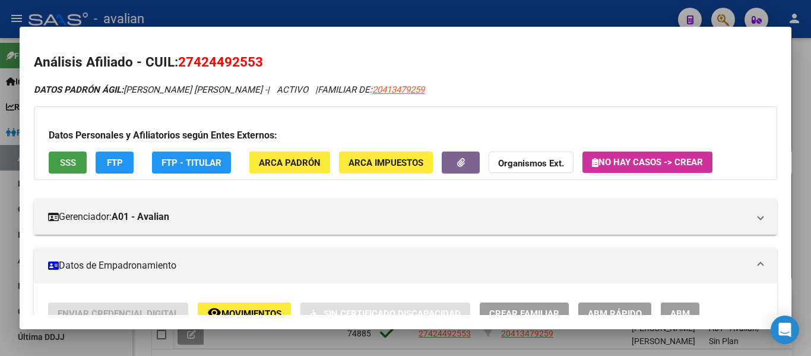
click at [64, 157] on span "SSS" at bounding box center [68, 162] width 16 height 11
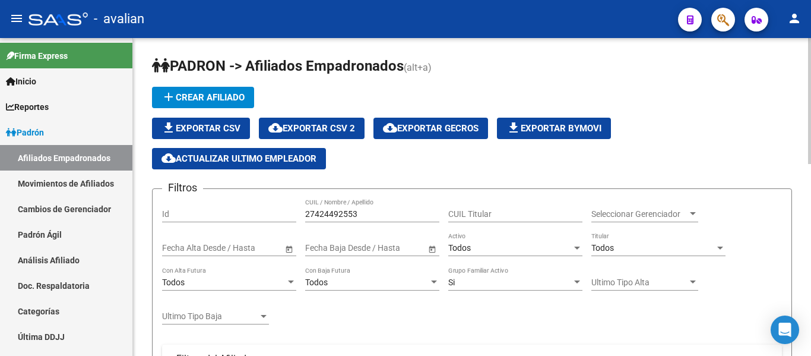
scroll to position [0, 0]
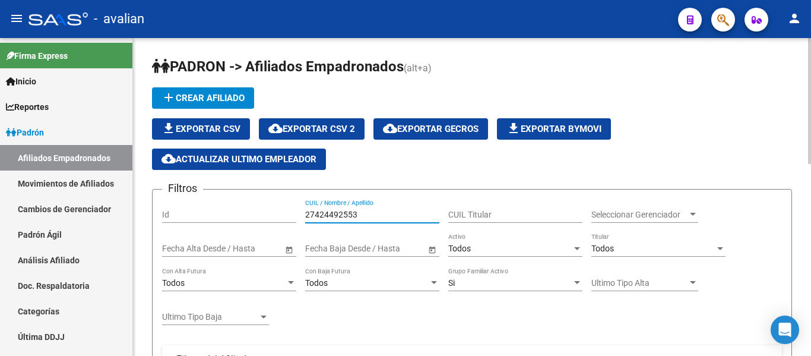
click at [389, 211] on input "27424492553" at bounding box center [372, 215] width 134 height 10
paste input "0472882598"
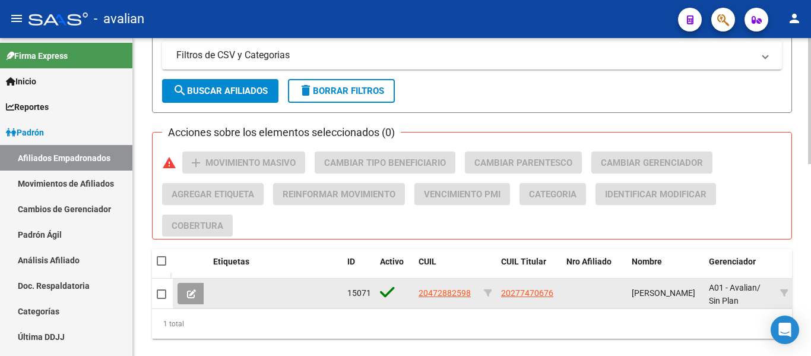
scroll to position [475, 0]
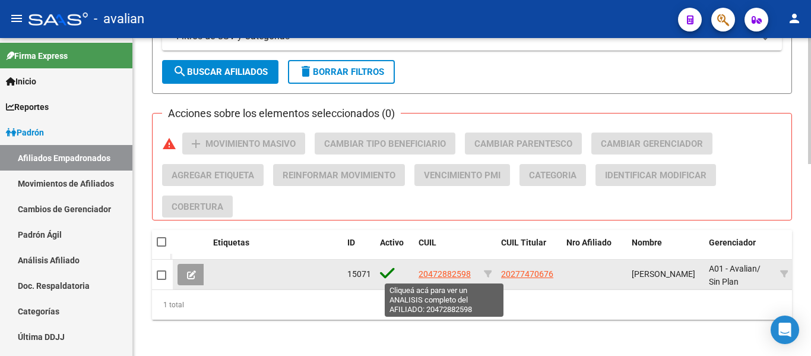
type input "20472882598"
click at [457, 271] on span "20472882598" at bounding box center [445, 274] width 52 height 10
type textarea "20472882598"
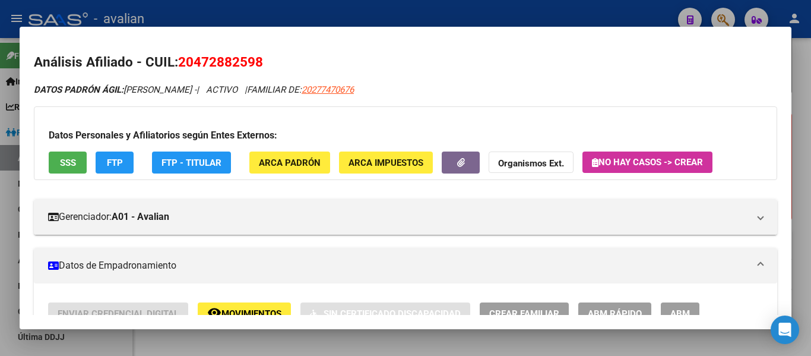
click at [72, 166] on span "SSS" at bounding box center [68, 162] width 16 height 11
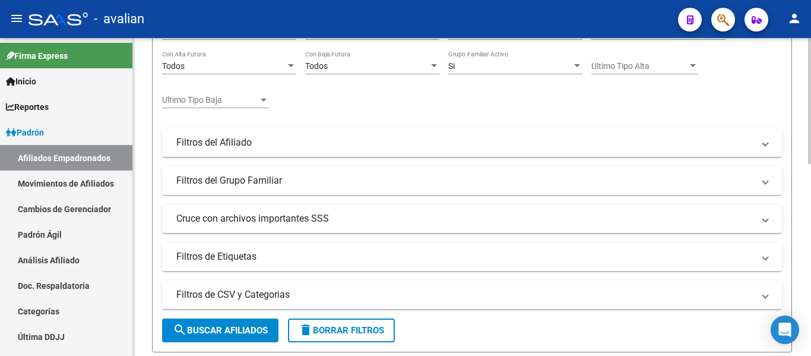
scroll to position [0, 0]
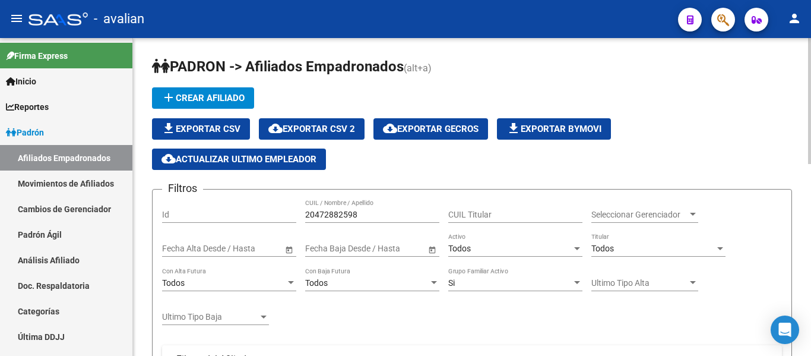
click at [382, 218] on input "20472882598" at bounding box center [372, 215] width 134 height 10
paste input "7954370882"
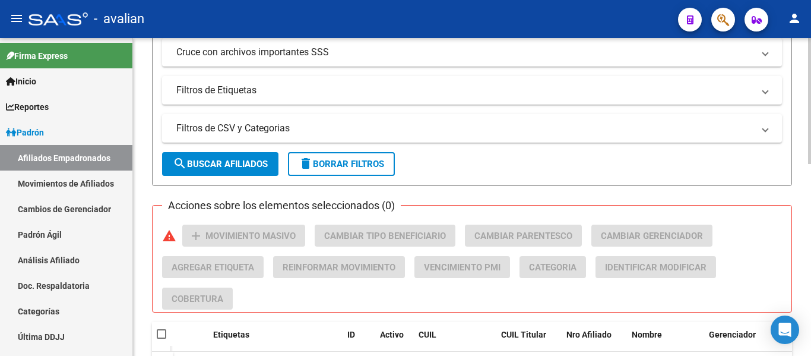
scroll to position [416, 0]
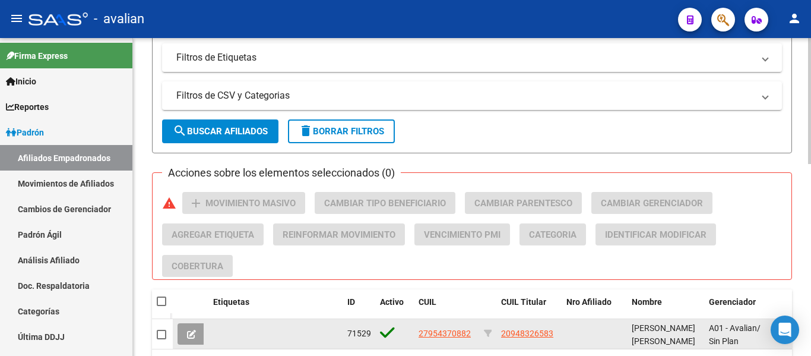
type input "27954370882"
click at [445, 339] on app-link-go-to "27954370882" at bounding box center [445, 334] width 52 height 14
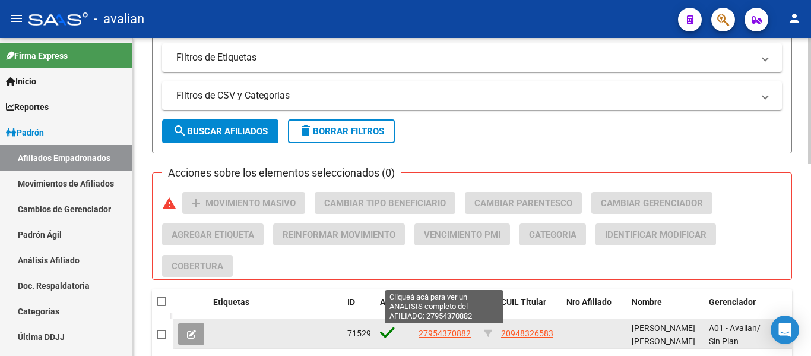
click at [450, 335] on span "27954370882" at bounding box center [445, 333] width 52 height 10
type textarea "27954370882"
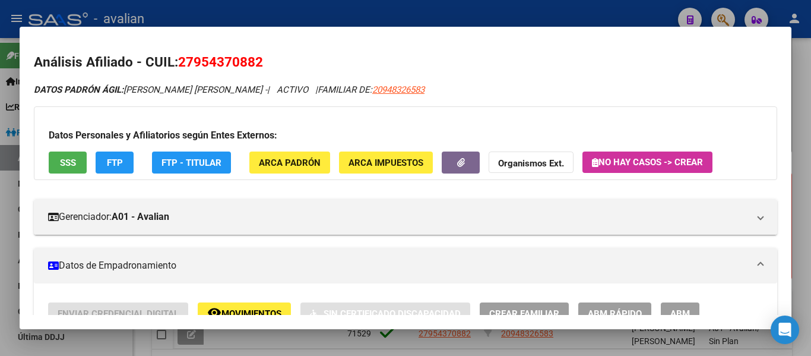
click at [60, 160] on span "SSS" at bounding box center [68, 162] width 16 height 11
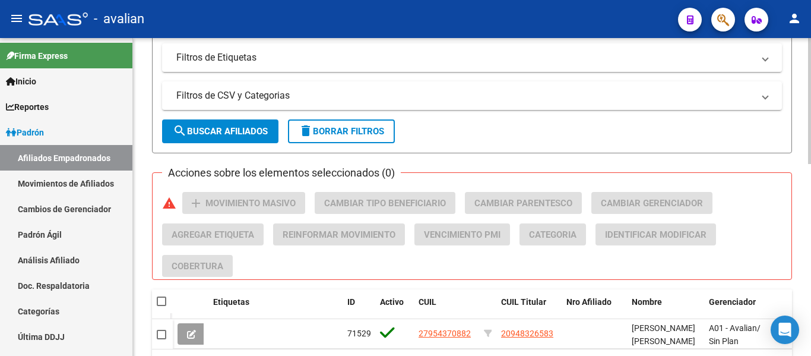
scroll to position [0, 0]
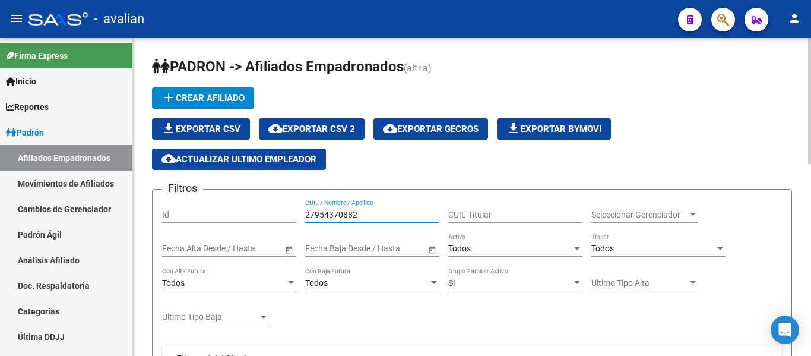
click at [388, 211] on input "27954370882" at bounding box center [372, 215] width 134 height 10
paste input "373873689"
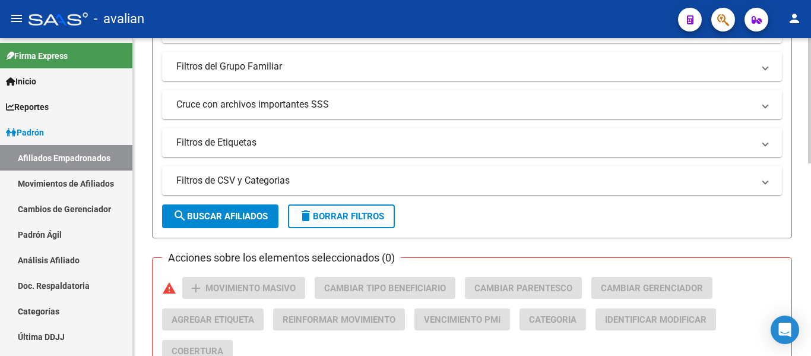
scroll to position [416, 0]
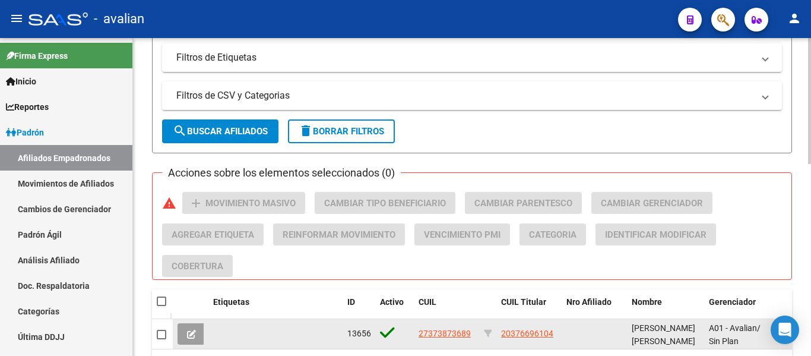
type input "27373873689"
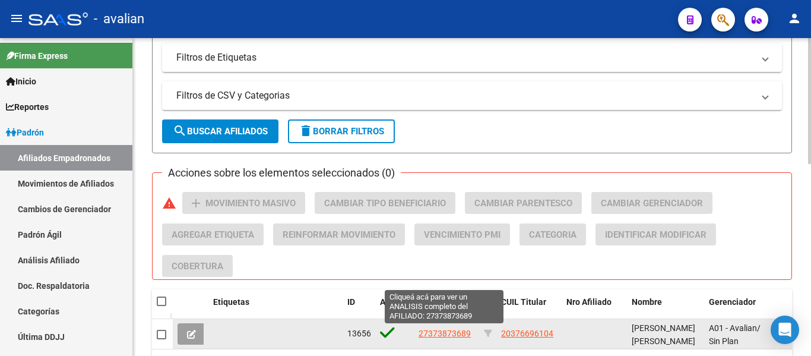
click at [445, 333] on span "27373873689" at bounding box center [445, 333] width 52 height 10
type textarea "27373873689"
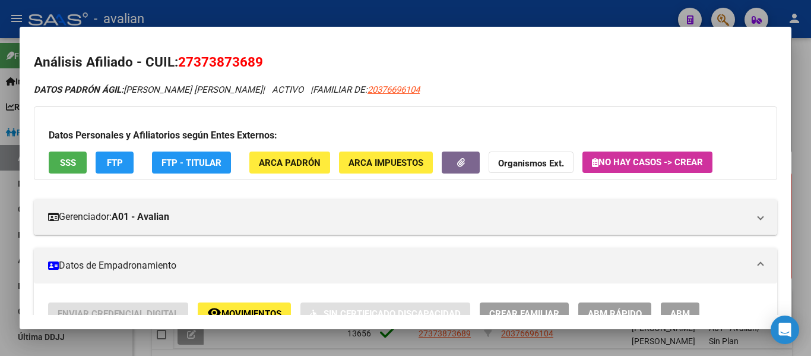
click at [80, 165] on button "SSS" at bounding box center [68, 162] width 38 height 22
